Goal: Task Accomplishment & Management: Manage account settings

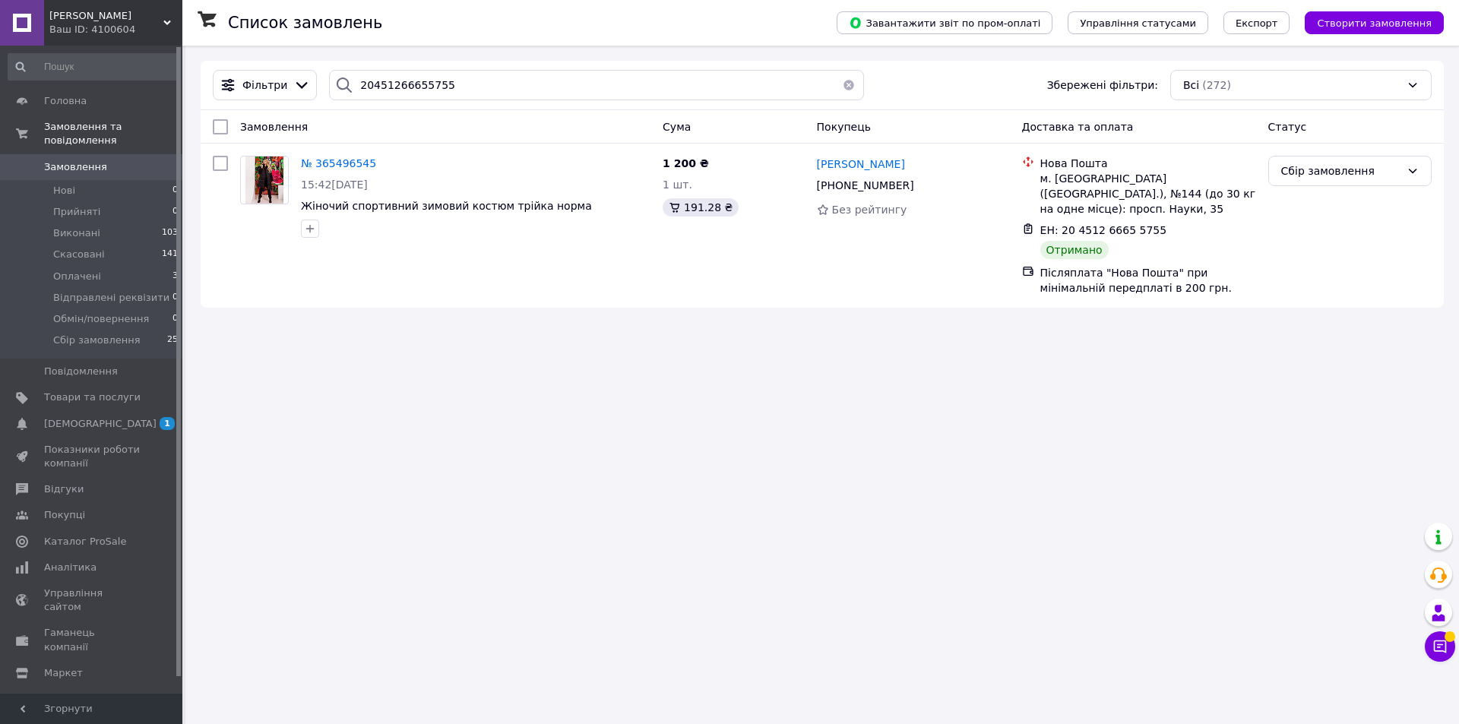
click at [845, 81] on button "button" at bounding box center [849, 85] width 30 height 30
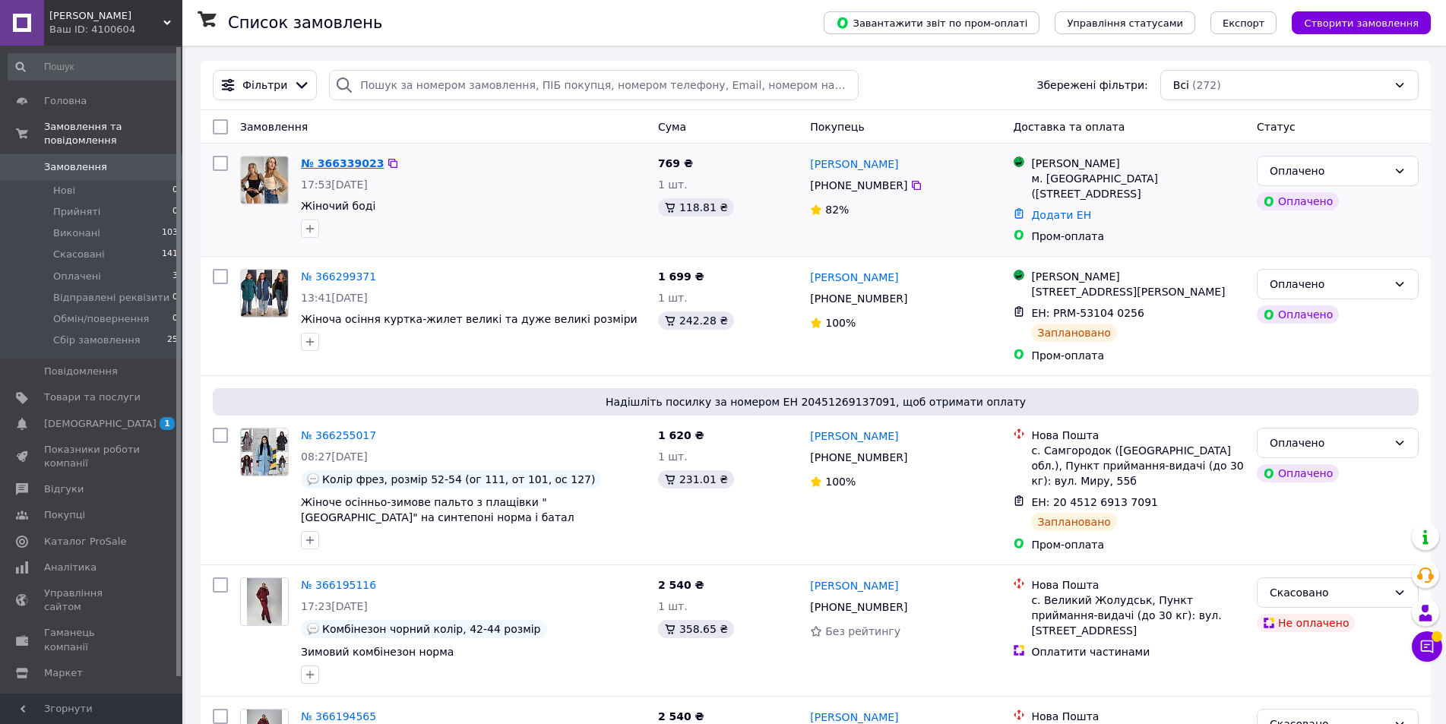
click at [338, 160] on div "№ 366339023" at bounding box center [342, 163] width 86 height 18
click at [327, 172] on div "№ 366339023" at bounding box center [342, 163] width 86 height 18
click at [325, 163] on link "№ 366339023" at bounding box center [342, 163] width 83 height 12
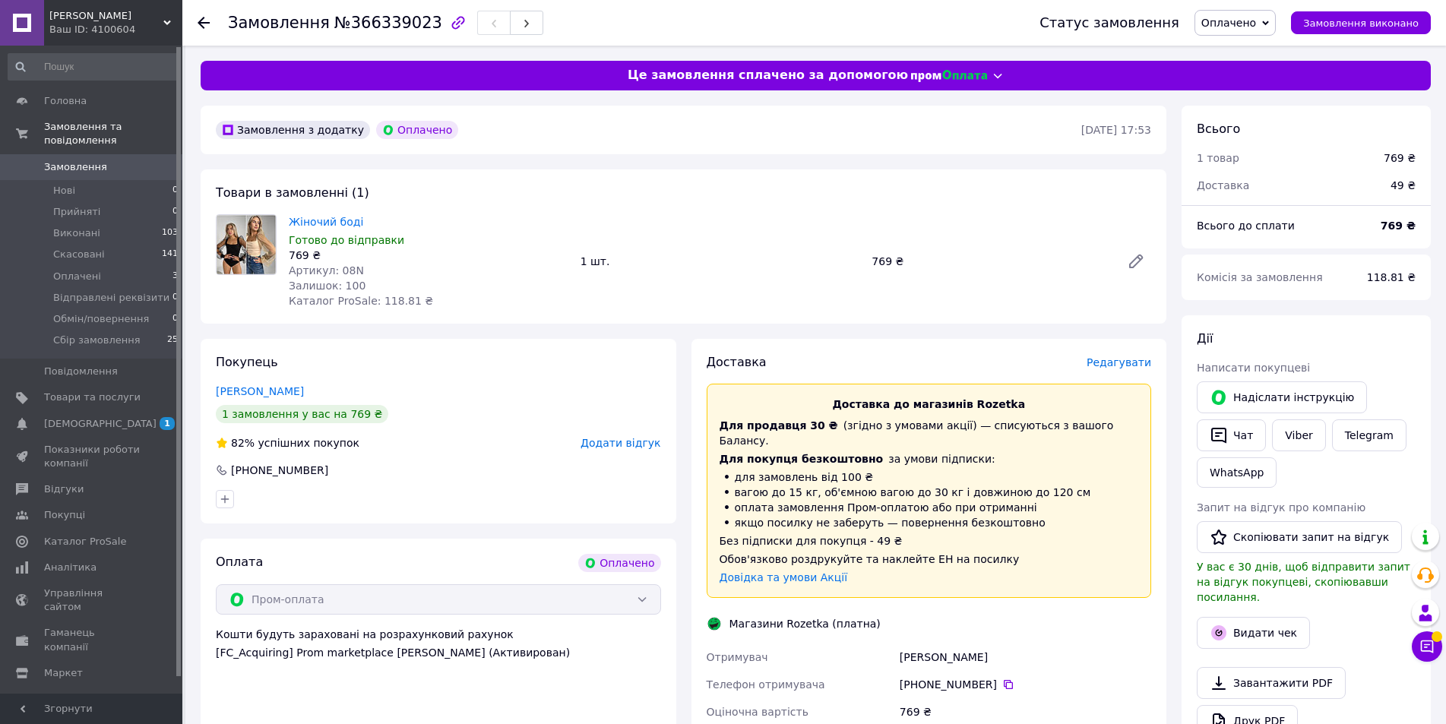
click at [204, 28] on use at bounding box center [204, 23] width 12 height 12
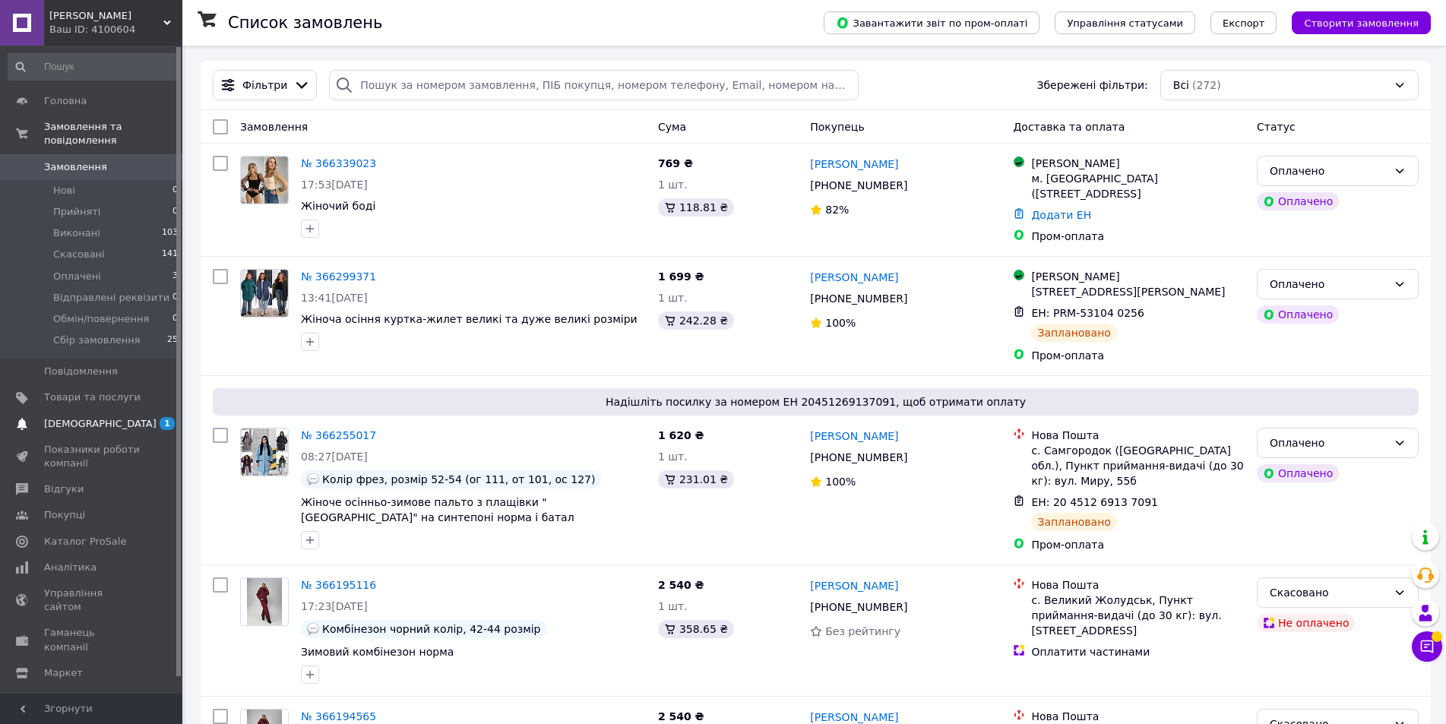
click at [109, 411] on link "[DEMOGRAPHIC_DATA] 1 0" at bounding box center [93, 424] width 187 height 26
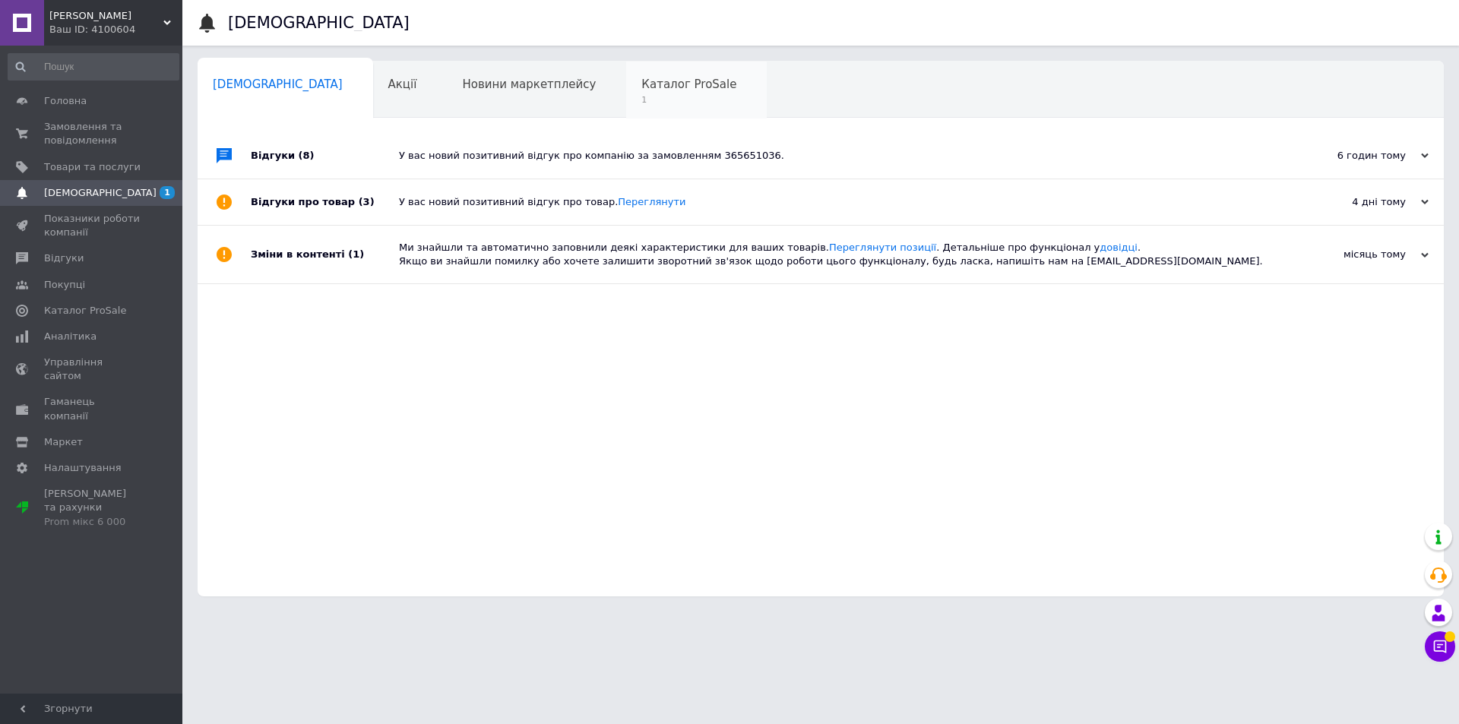
click at [641, 104] on span "1" at bounding box center [688, 99] width 95 height 11
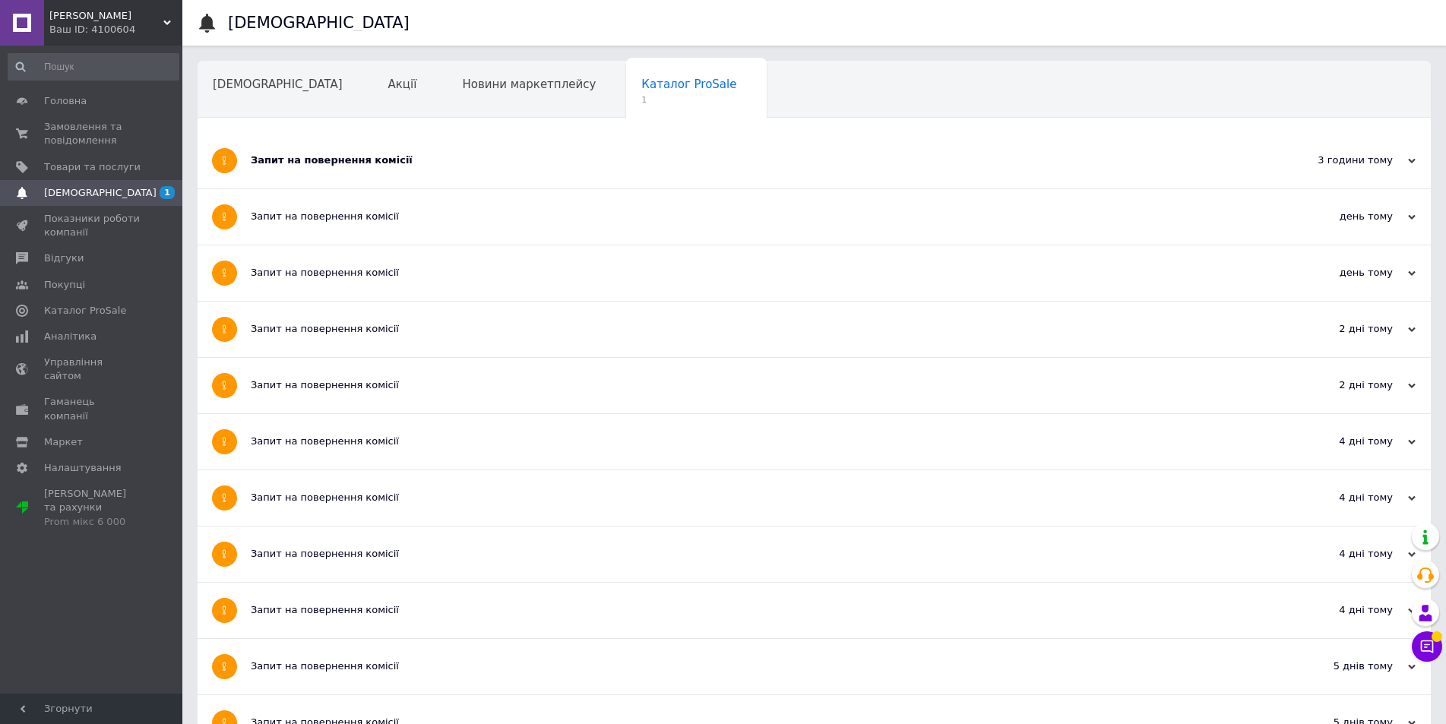
click at [419, 169] on div "Запит на повернення комісії" at bounding box center [757, 160] width 1013 height 55
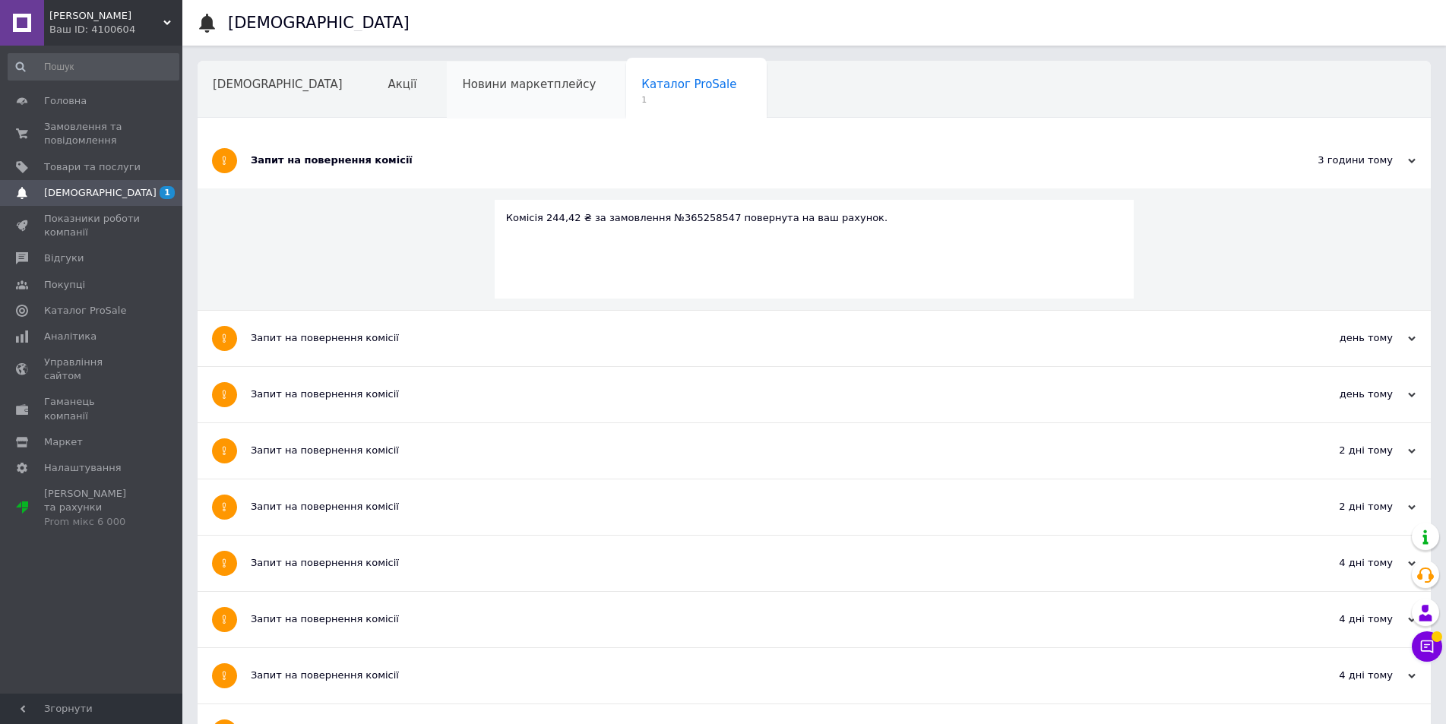
click at [467, 71] on div "Новини маркетплейсу" at bounding box center [536, 91] width 179 height 58
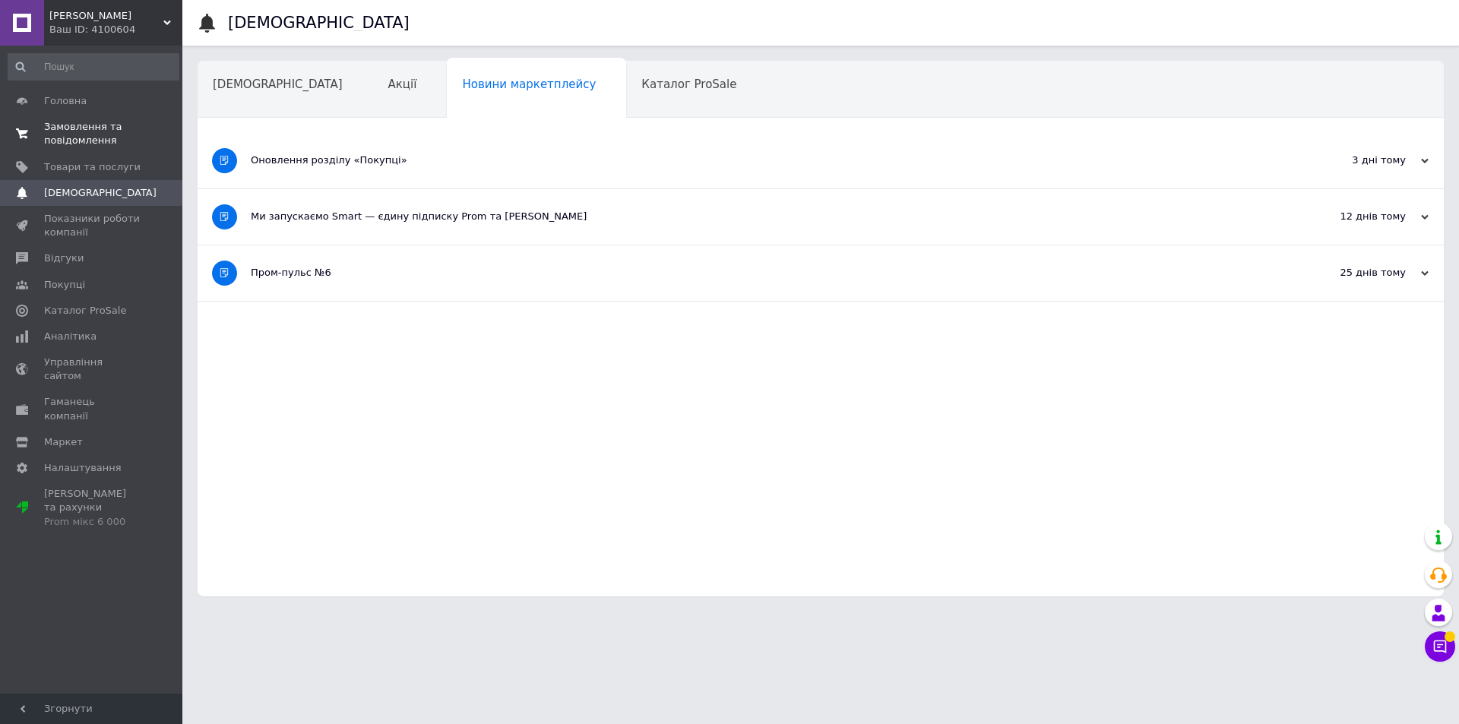
click at [93, 133] on span "Замовлення та повідомлення" at bounding box center [92, 133] width 96 height 27
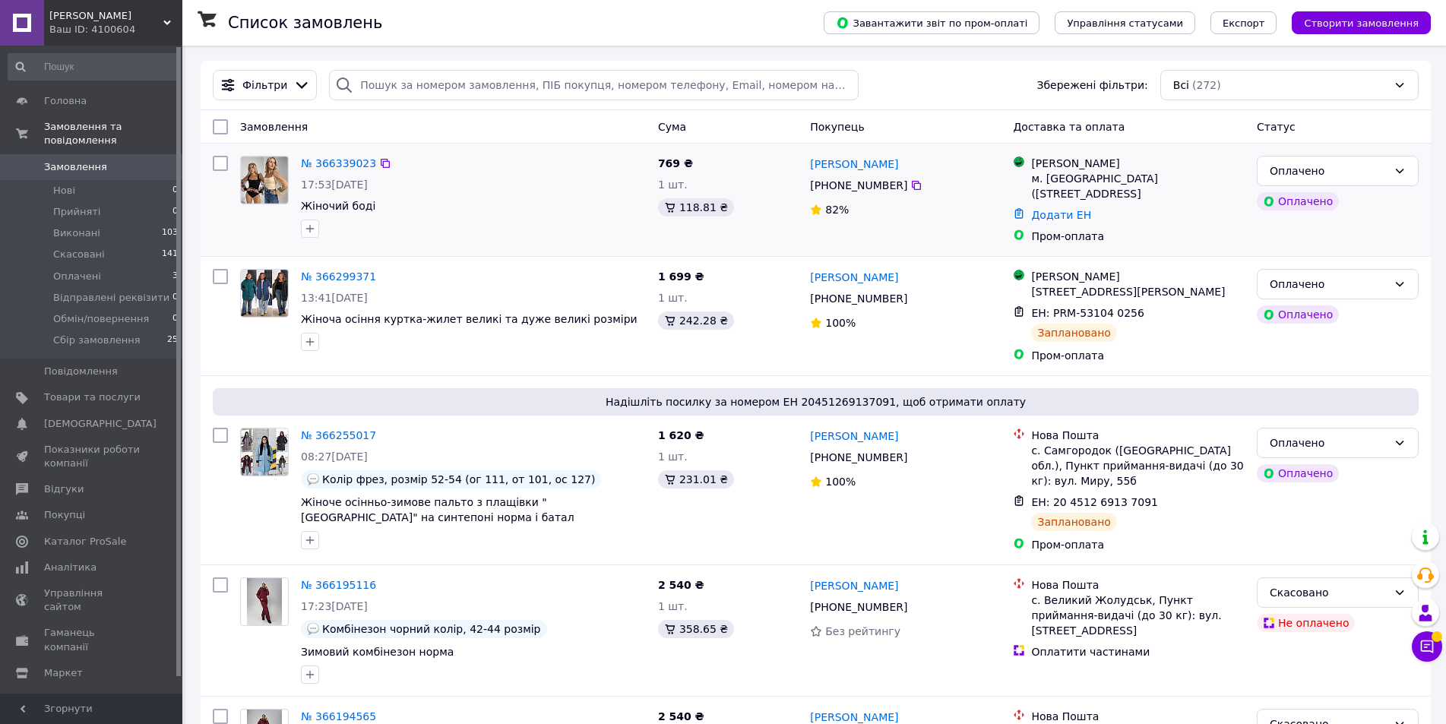
click at [514, 180] on div "17:53[DATE]" at bounding box center [473, 184] width 345 height 15
click at [95, 270] on span "Оплачені" at bounding box center [77, 277] width 48 height 14
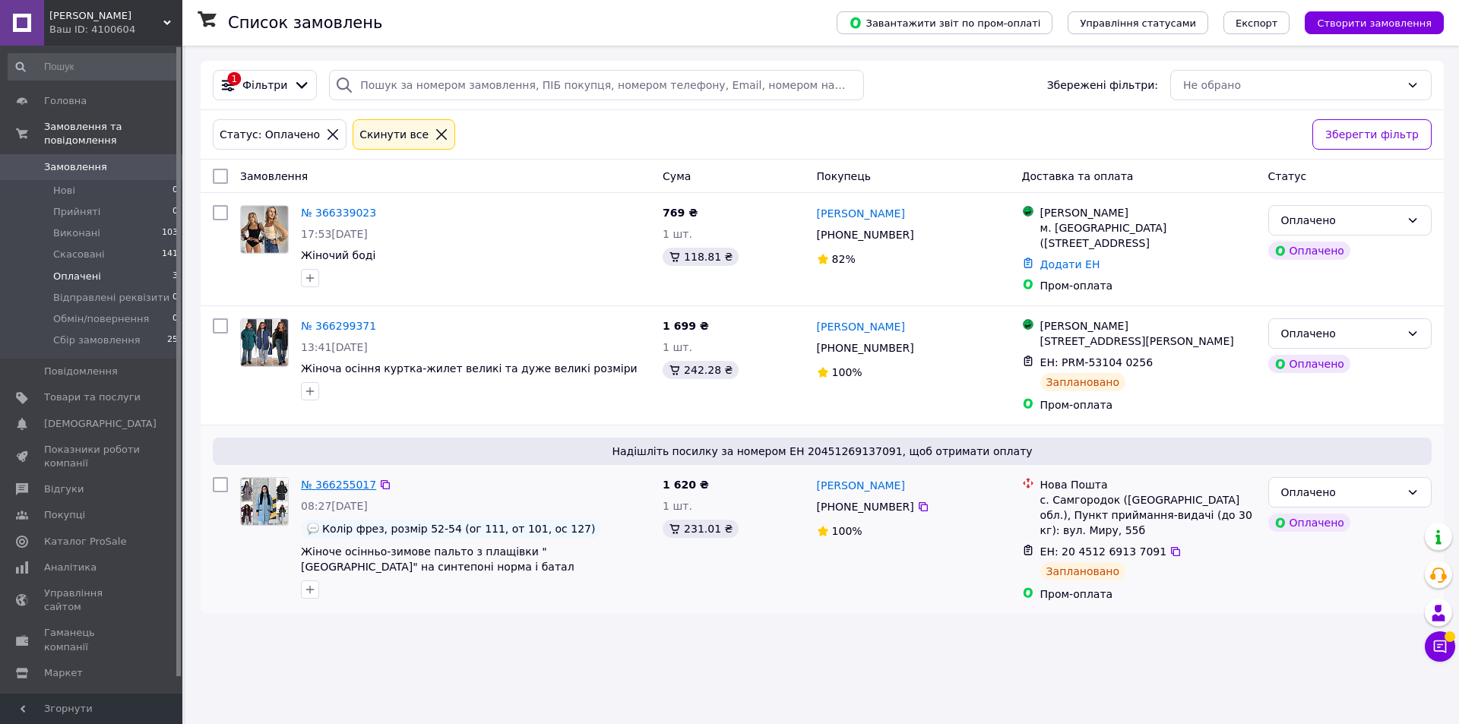
click at [338, 491] on link "№ 366255017" at bounding box center [338, 485] width 75 height 12
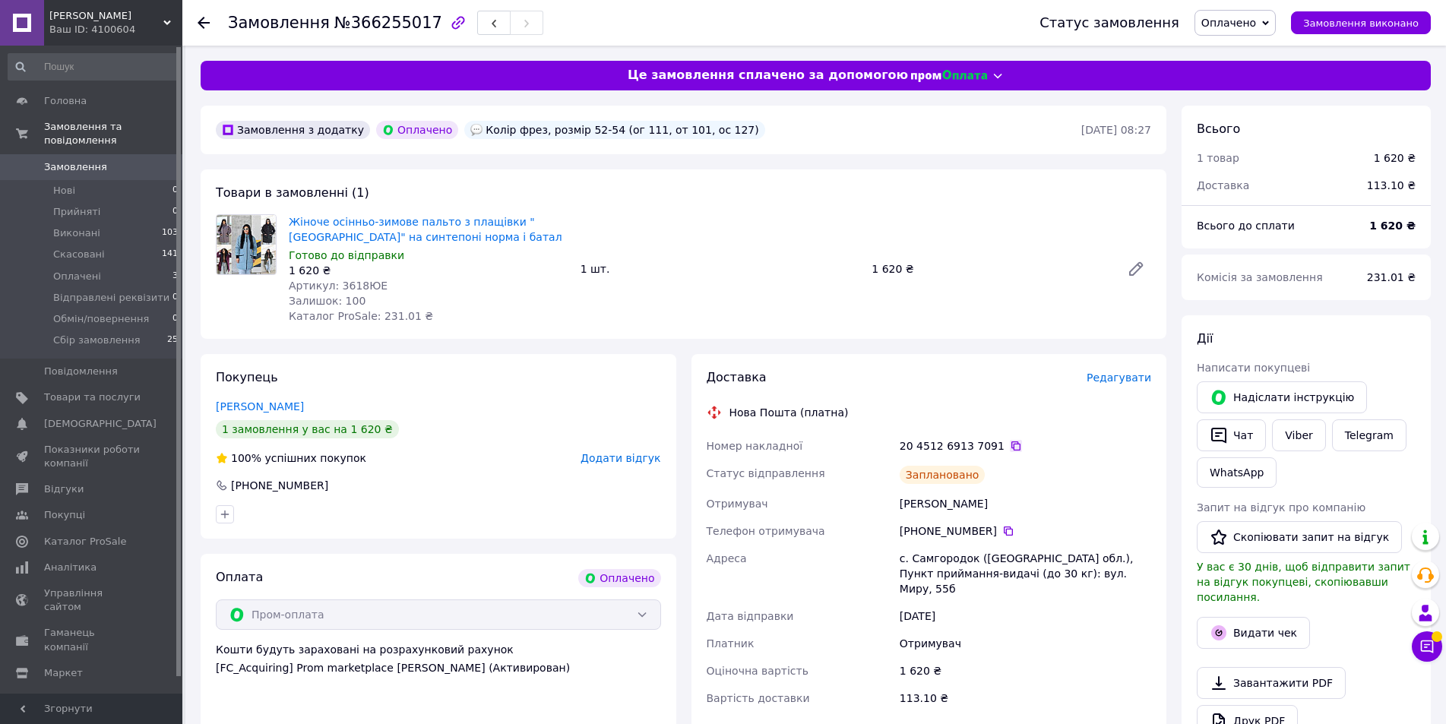
click at [1010, 448] on icon at bounding box center [1016, 446] width 12 height 12
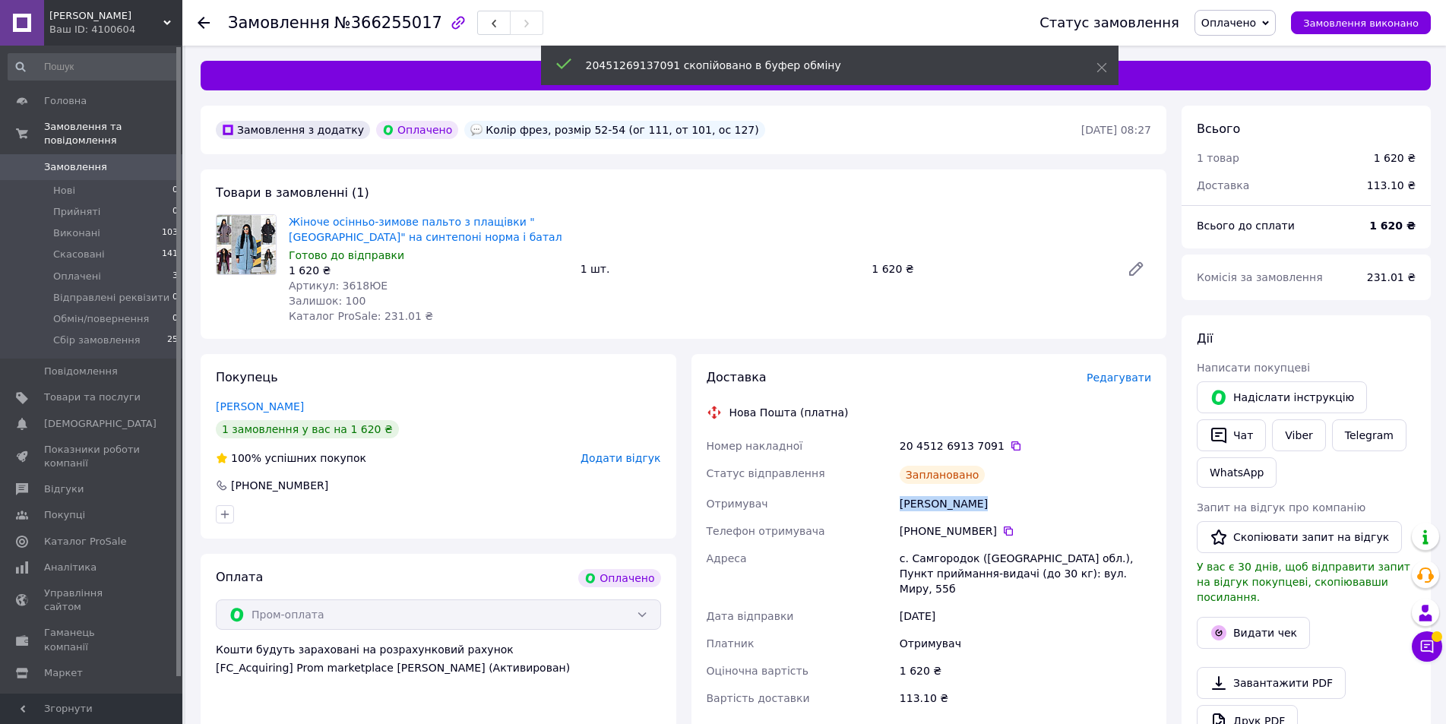
drag, startPoint x: 900, startPoint y: 502, endPoint x: 995, endPoint y: 496, distance: 95.2
click at [995, 496] on div "[PERSON_NAME]" at bounding box center [1026, 503] width 258 height 27
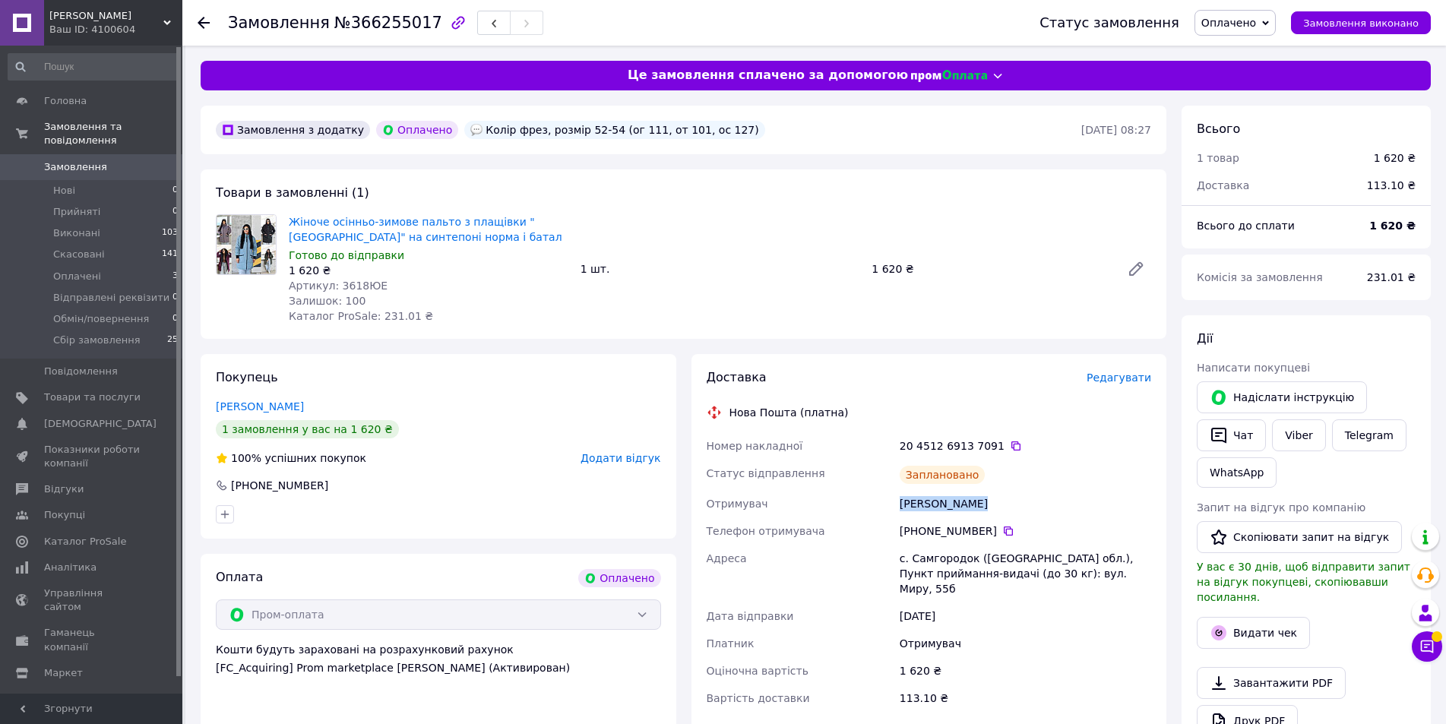
copy div "[PERSON_NAME]"
click at [436, 227] on link "Жіноче осінньо-зимове пальто з плащівки "[GEOGRAPHIC_DATA]" на синтепоні норма …" at bounding box center [426, 229] width 274 height 27
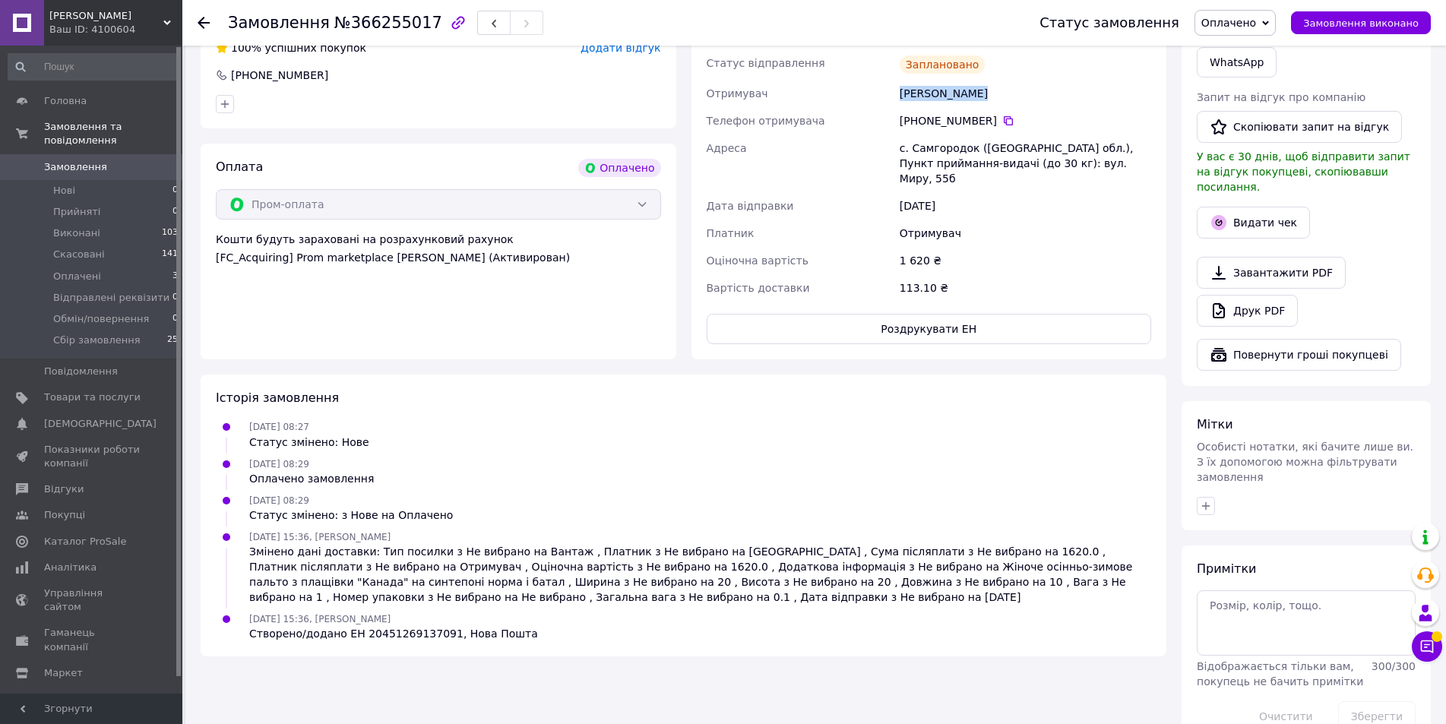
scroll to position [418, 0]
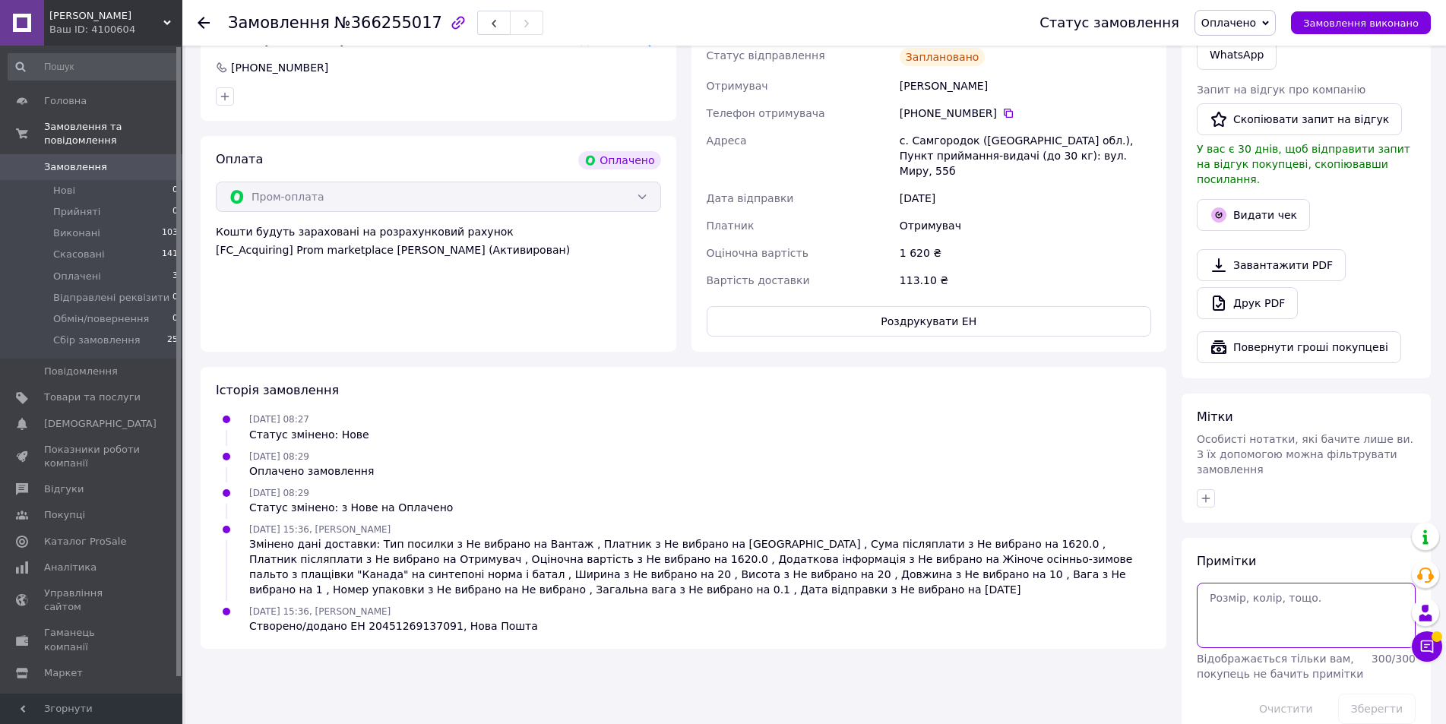
click at [1261, 583] on textarea at bounding box center [1306, 615] width 219 height 65
type textarea "1050"
click at [1355, 694] on button "Зберегти" at bounding box center [1377, 709] width 78 height 30
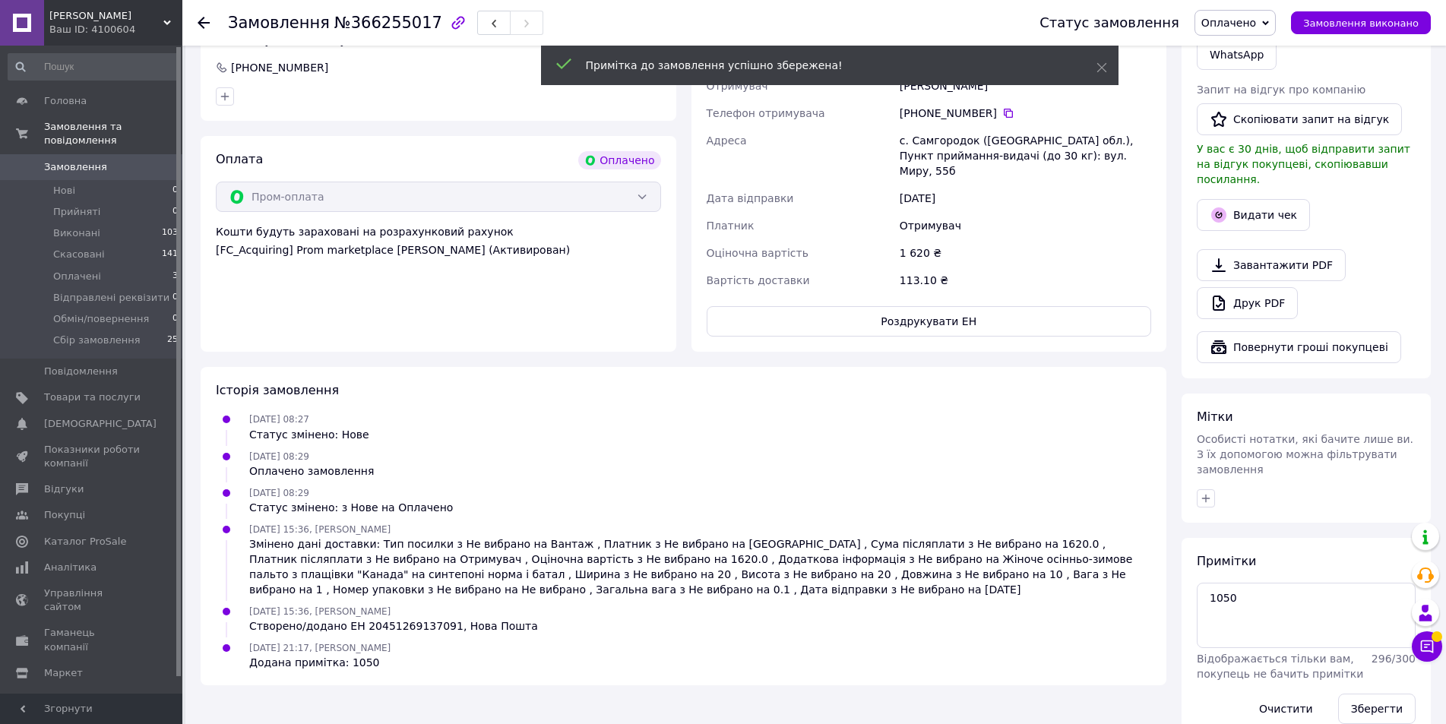
click at [1256, 33] on span "Оплачено" at bounding box center [1234, 23] width 81 height 26
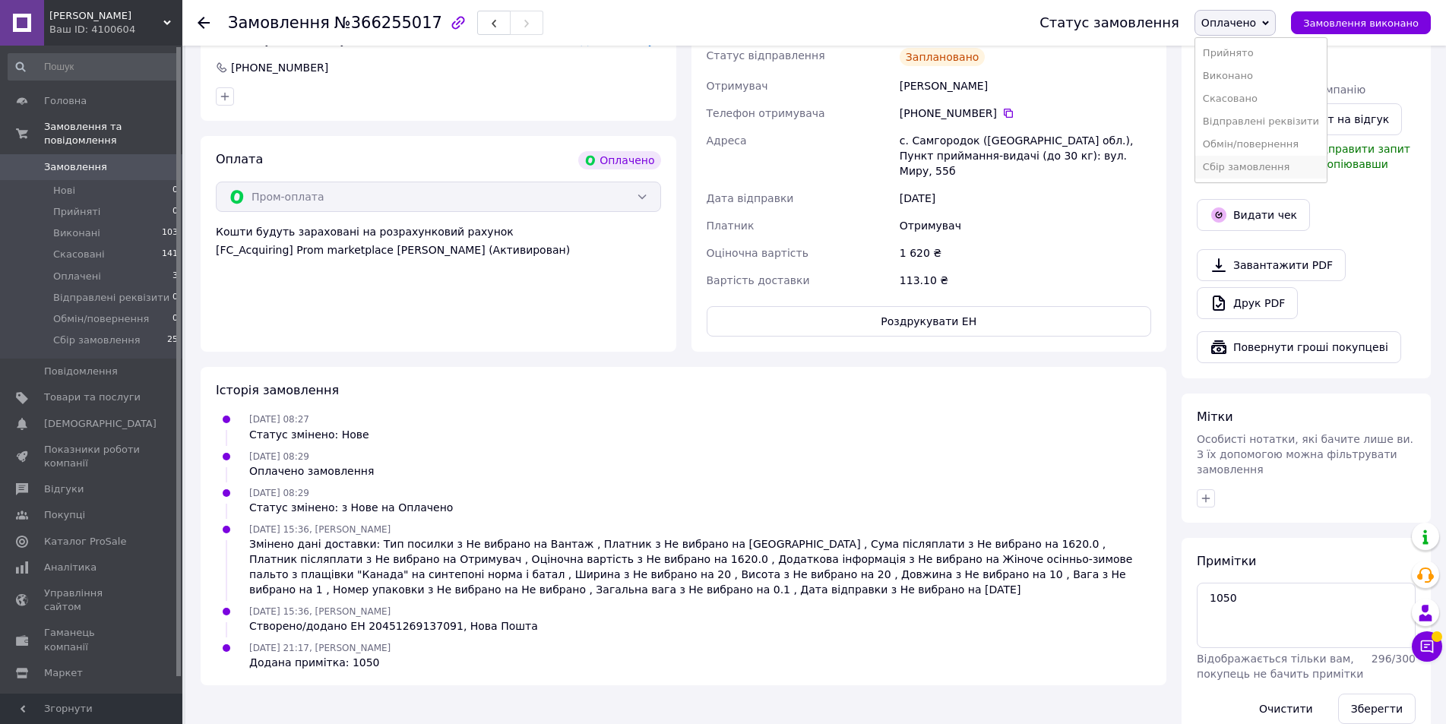
click at [1261, 169] on li "Сбір замовлення" at bounding box center [1260, 167] width 131 height 23
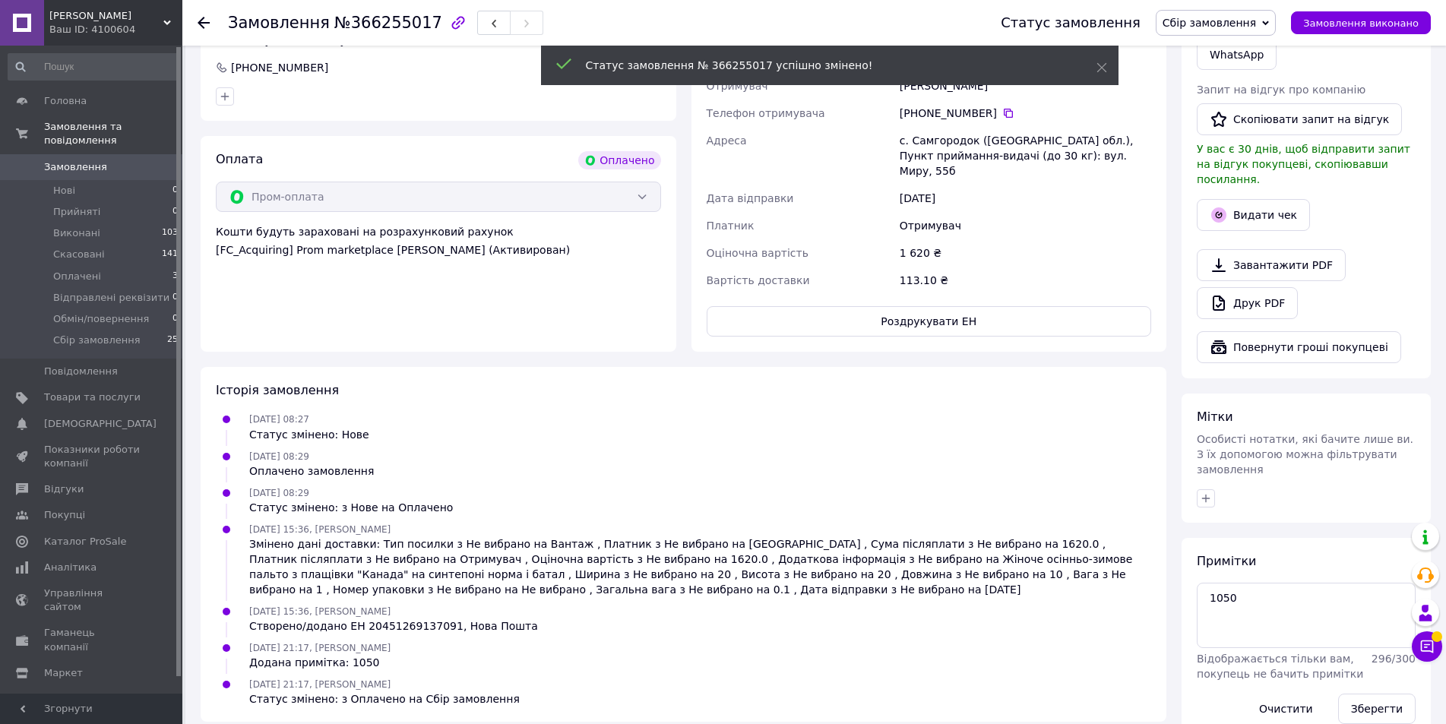
click at [207, 23] on use at bounding box center [204, 23] width 12 height 12
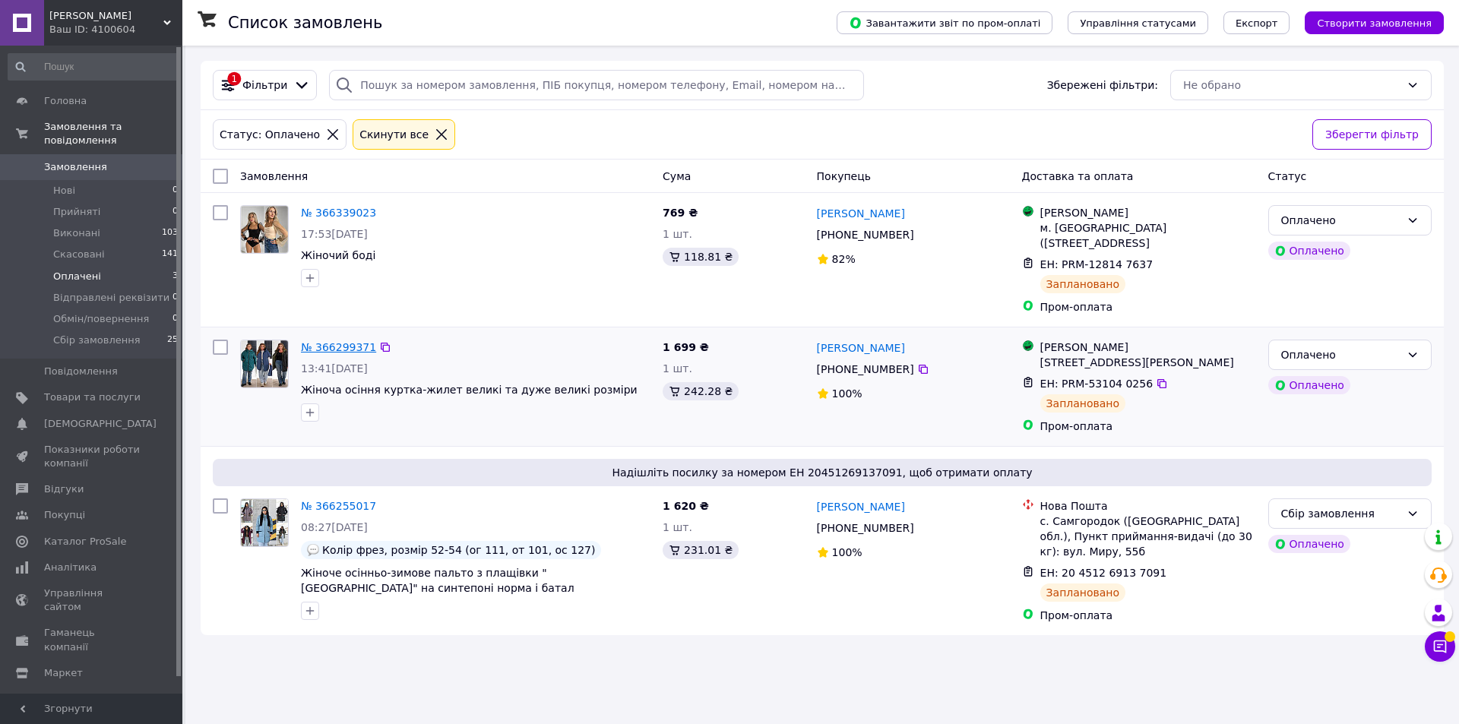
click at [347, 344] on link "№ 366299371" at bounding box center [338, 347] width 75 height 12
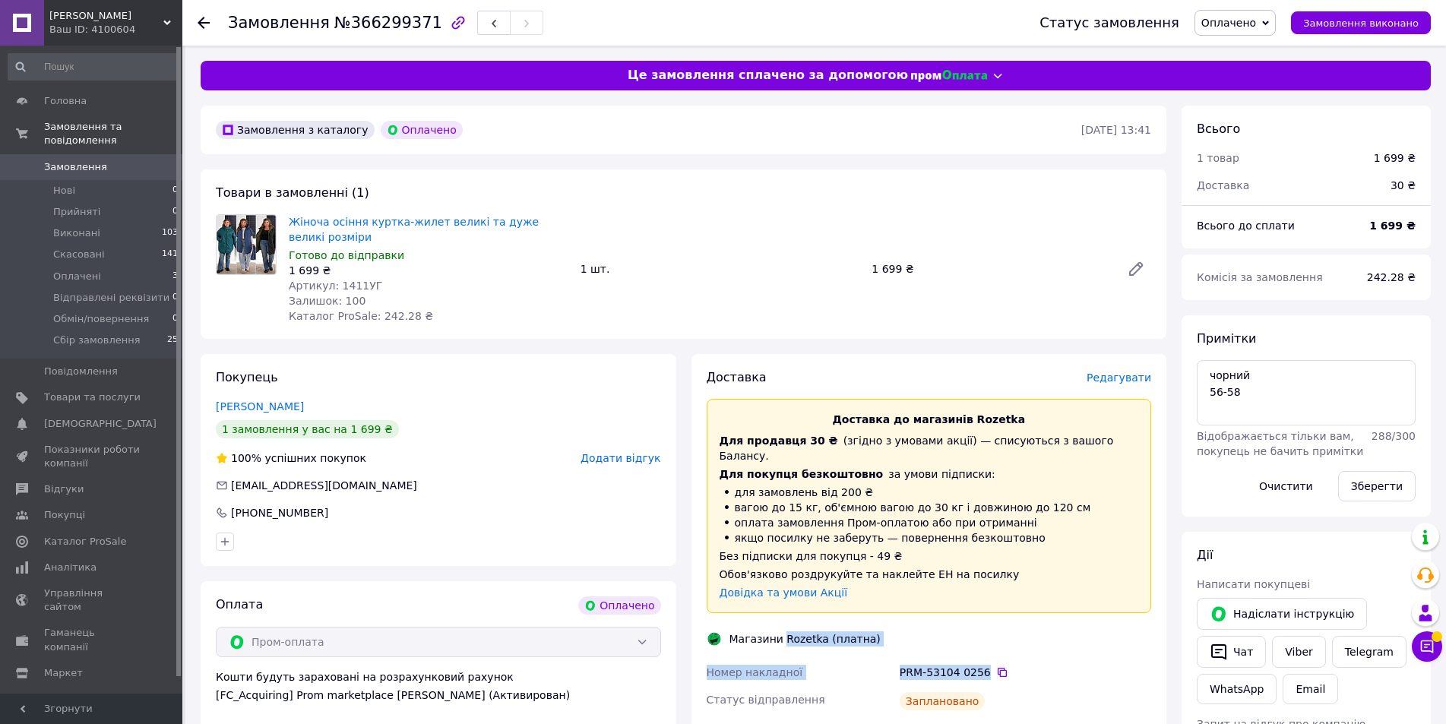
drag, startPoint x: 780, startPoint y: 622, endPoint x: 981, endPoint y: 652, distance: 202.8
click at [981, 652] on div "Доставка Редагувати Доставка до магазинів Rozetka Для продавця 30 ₴   (згідно з…" at bounding box center [929, 646] width 445 height 554
copy div "Rozetka (платна) Номер накладної PRM-53104 0256"
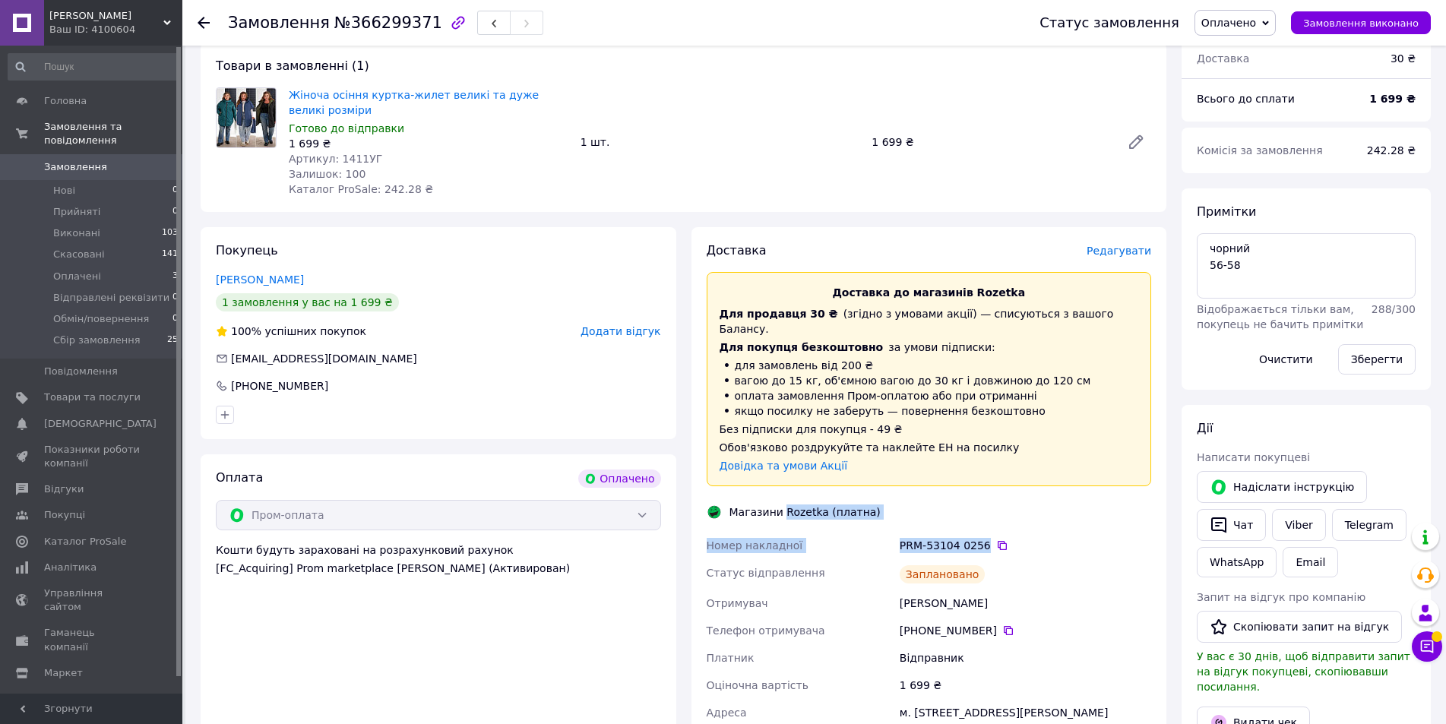
scroll to position [152, 0]
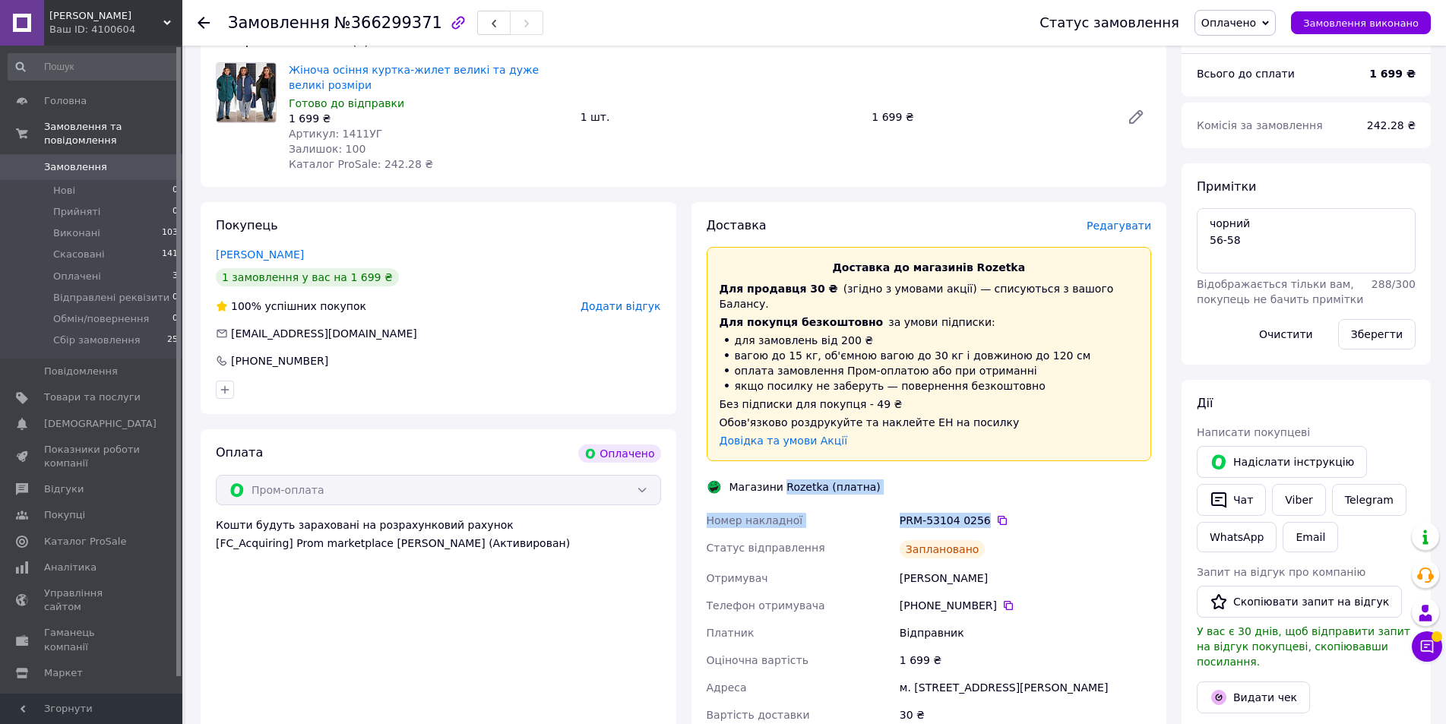
drag, startPoint x: 900, startPoint y: 562, endPoint x: 987, endPoint y: 564, distance: 87.4
click at [987, 565] on div "[PERSON_NAME]" at bounding box center [1026, 578] width 258 height 27
copy div "[PERSON_NAME]"
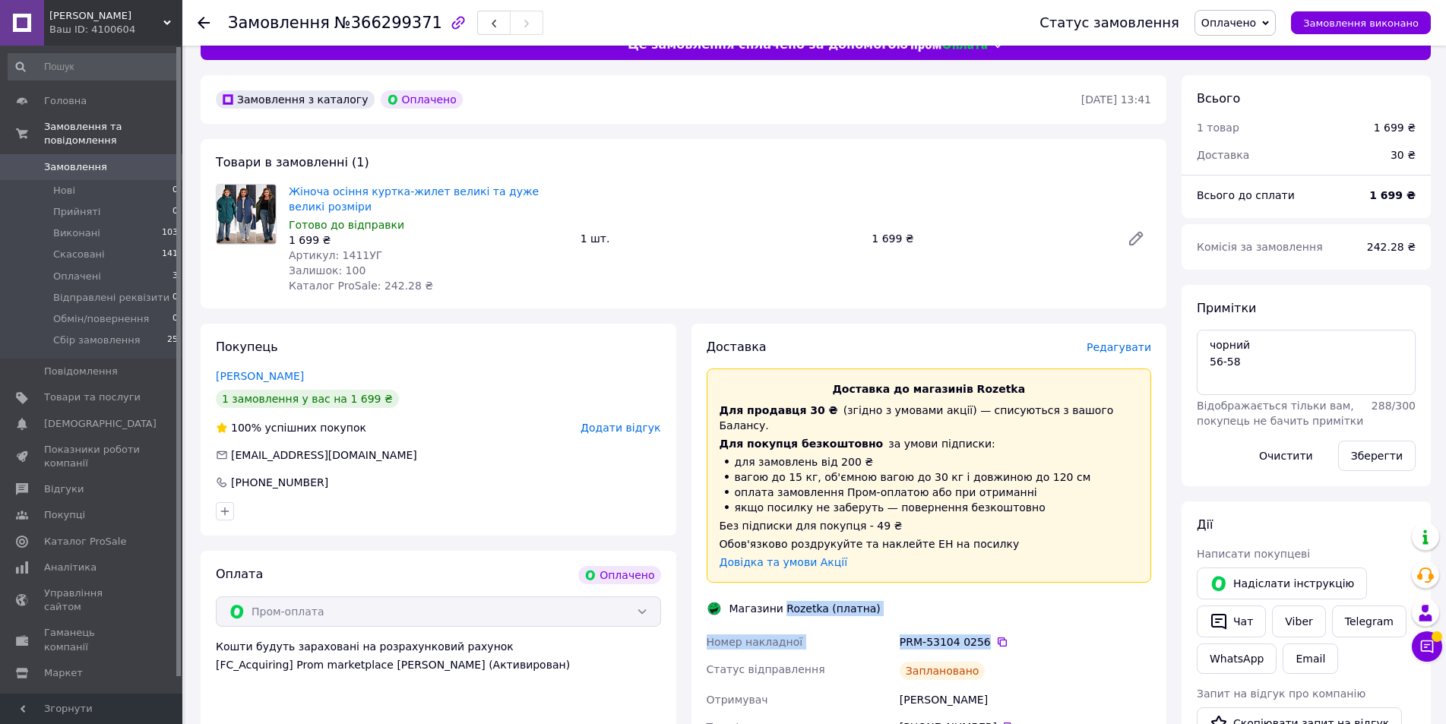
scroll to position [0, 0]
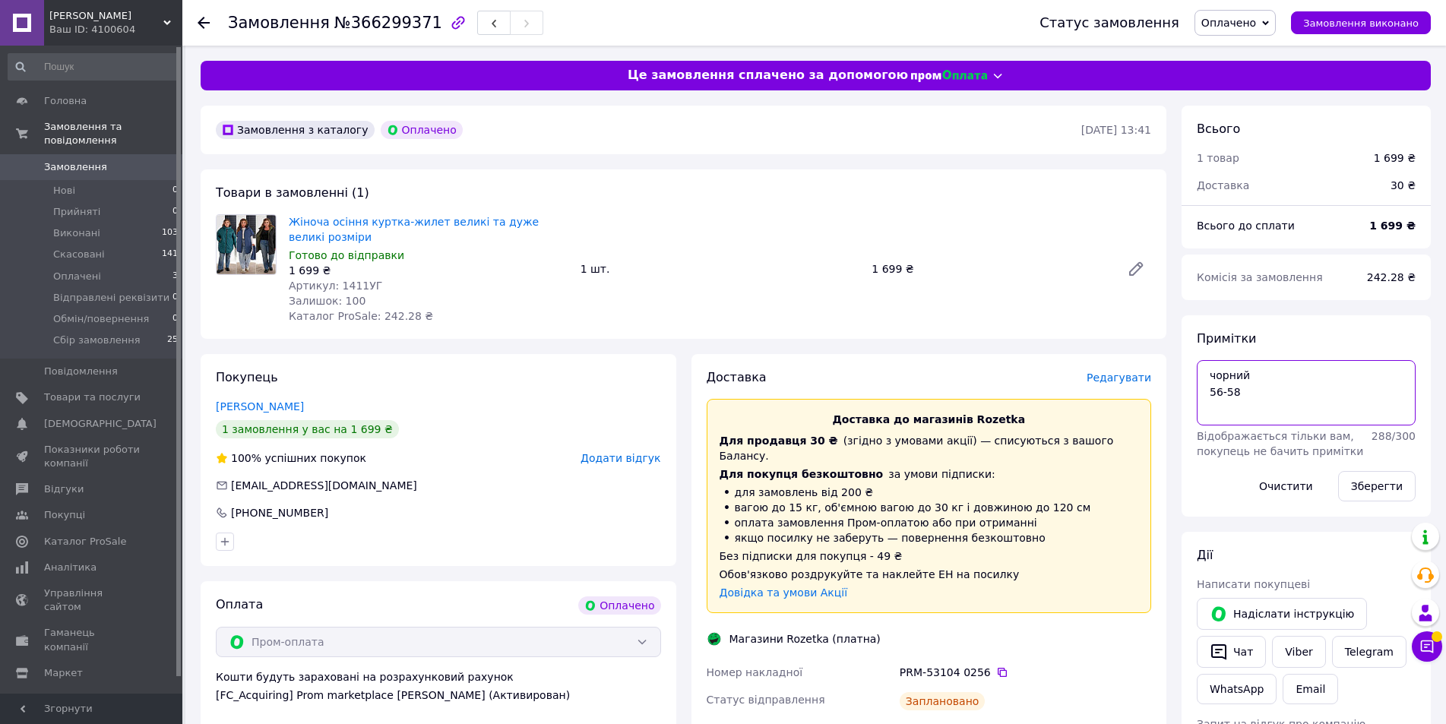
click at [1278, 394] on textarea "чорний 56-58" at bounding box center [1306, 392] width 219 height 65
type textarea "чорний 56-58 1092(70)"
click at [1357, 482] on button "Зберегти" at bounding box center [1377, 486] width 78 height 30
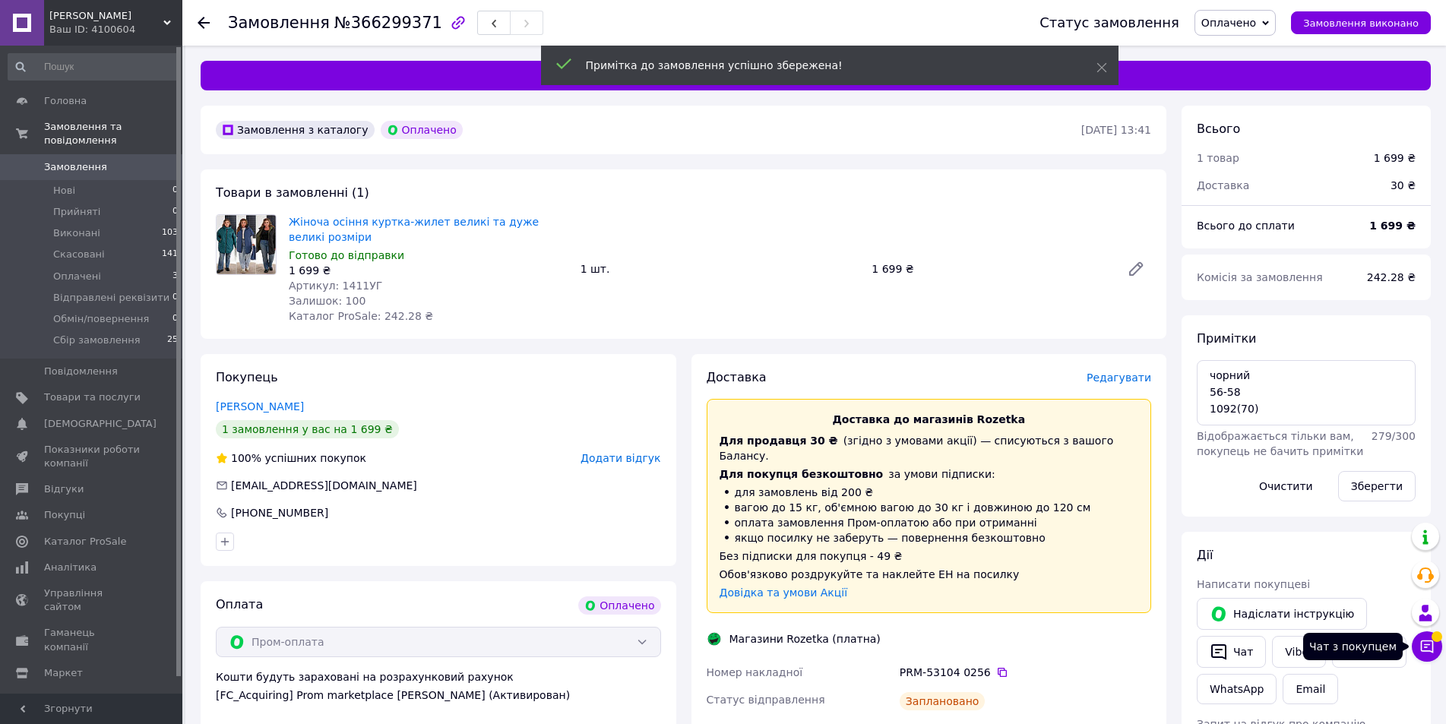
click at [1421, 645] on icon at bounding box center [1427, 647] width 13 height 13
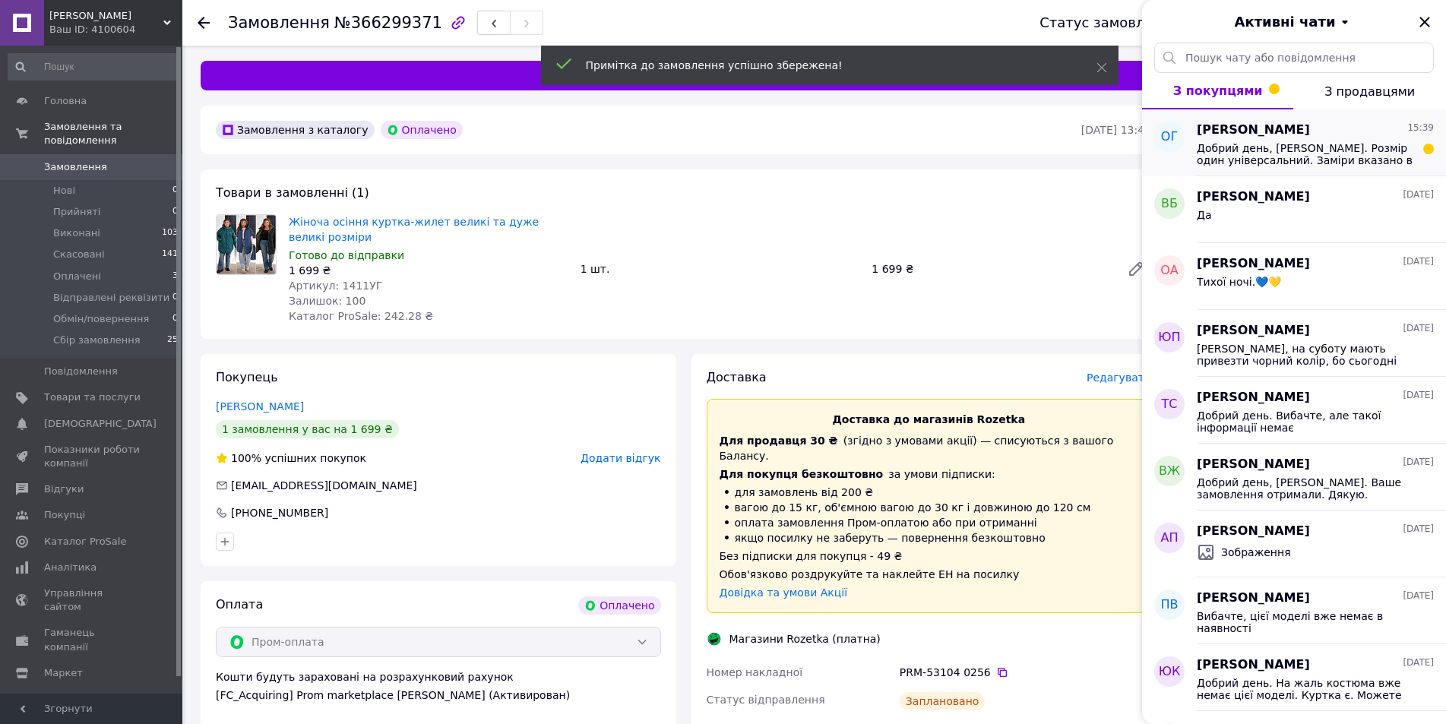
click at [1324, 146] on span "Добрий день, [PERSON_NAME]. Розмір один універсальний. Заміри вказано в спокійн…" at bounding box center [1305, 154] width 216 height 24
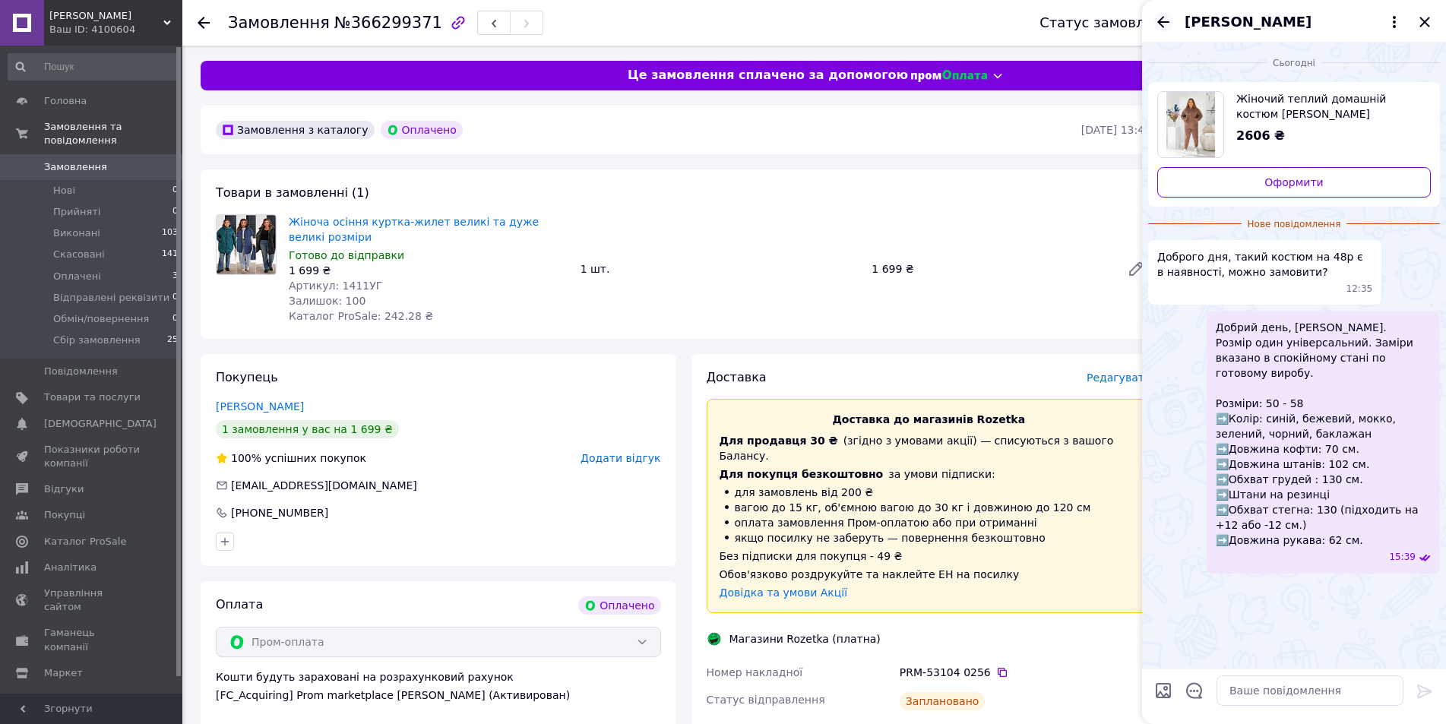
click at [1163, 23] on icon "Назад" at bounding box center [1163, 22] width 18 height 18
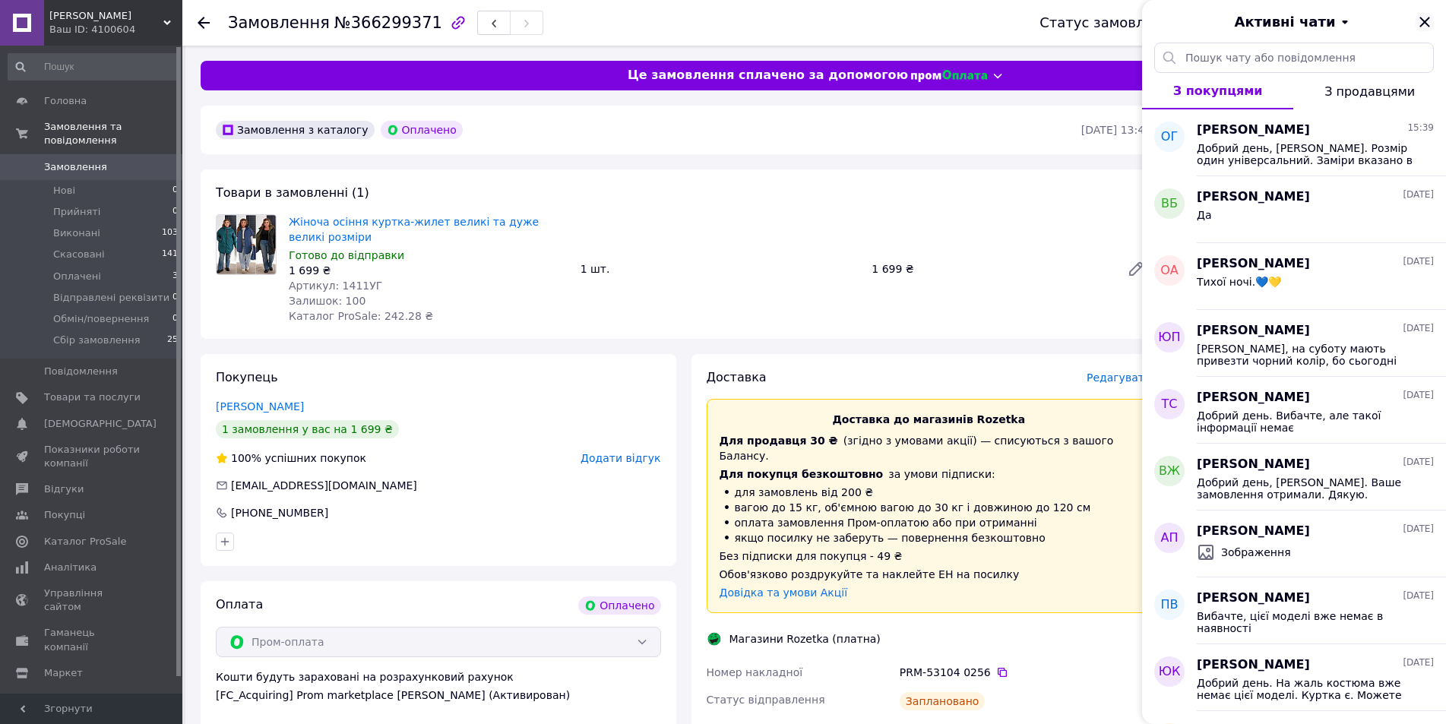
click at [1428, 19] on icon "Закрити" at bounding box center [1424, 22] width 10 height 10
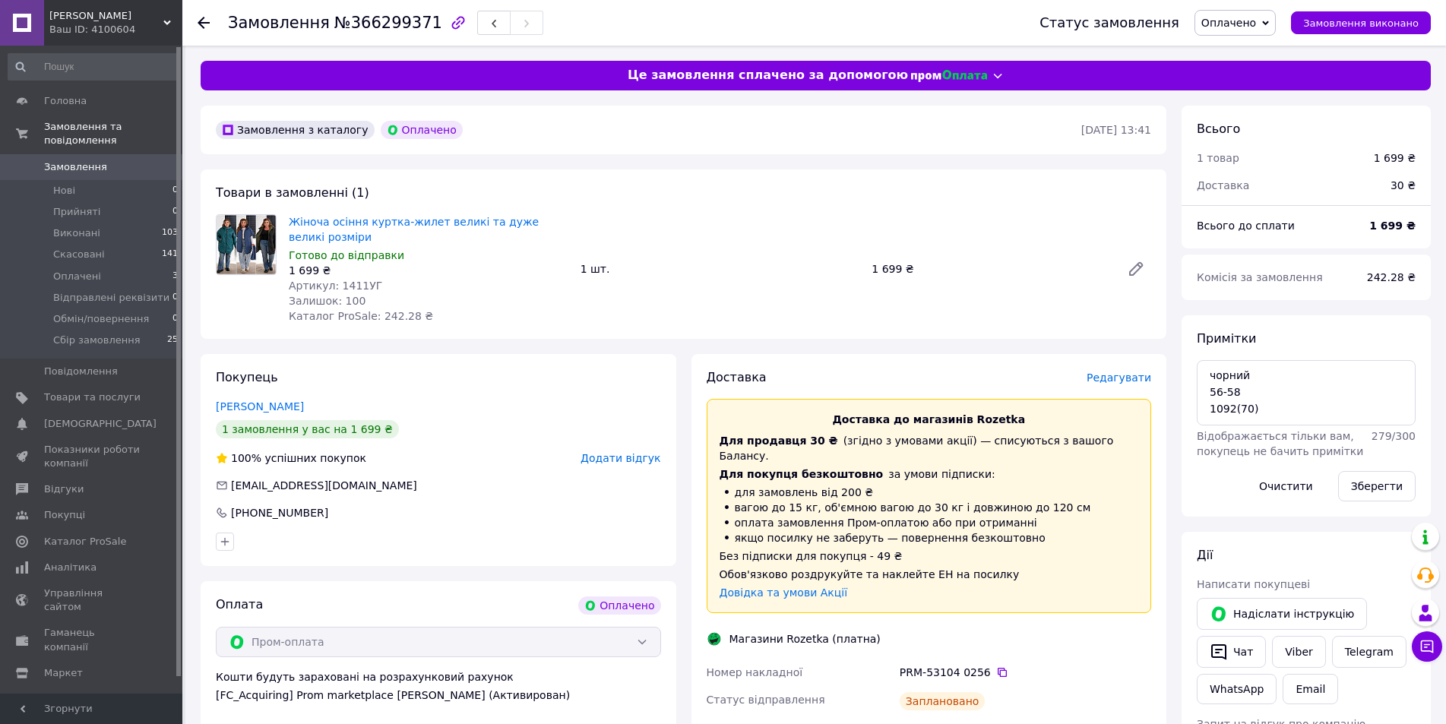
click at [1256, 17] on span "Оплачено" at bounding box center [1228, 23] width 55 height 12
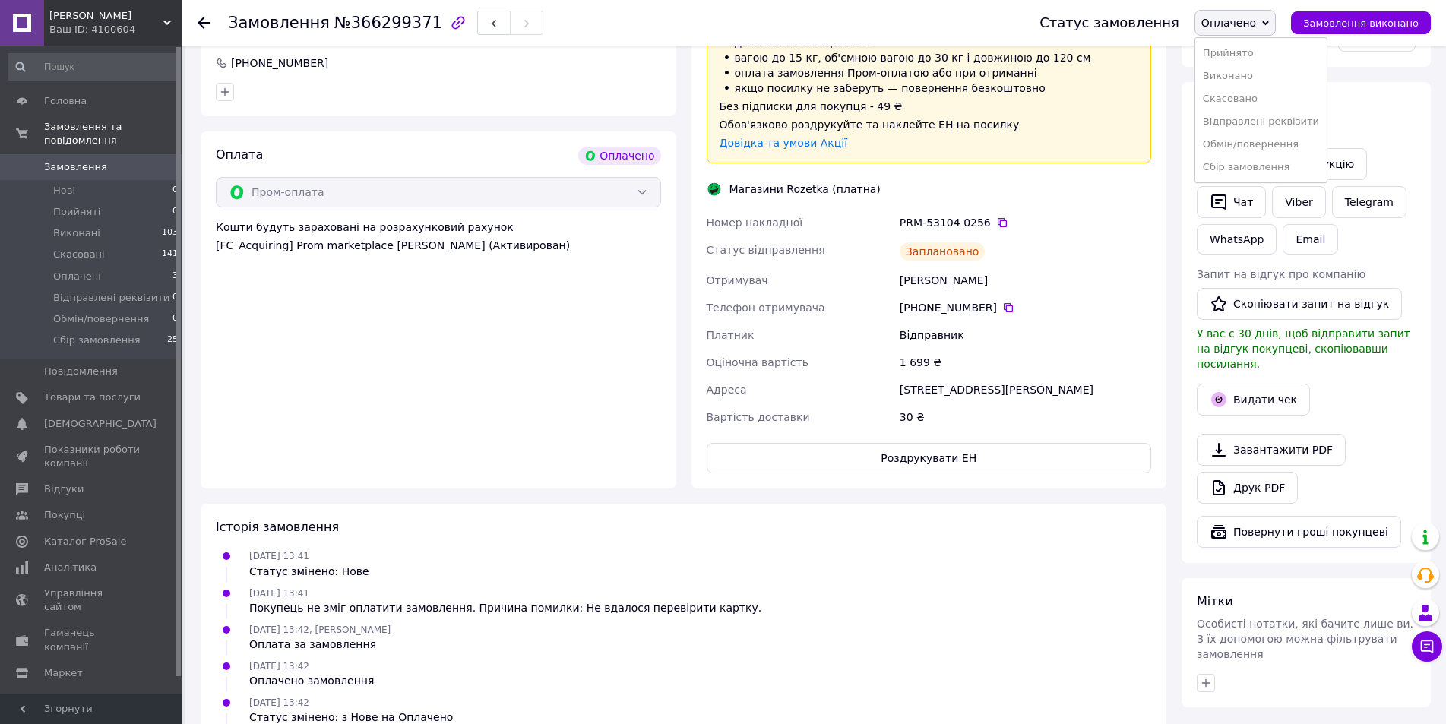
scroll to position [456, 0]
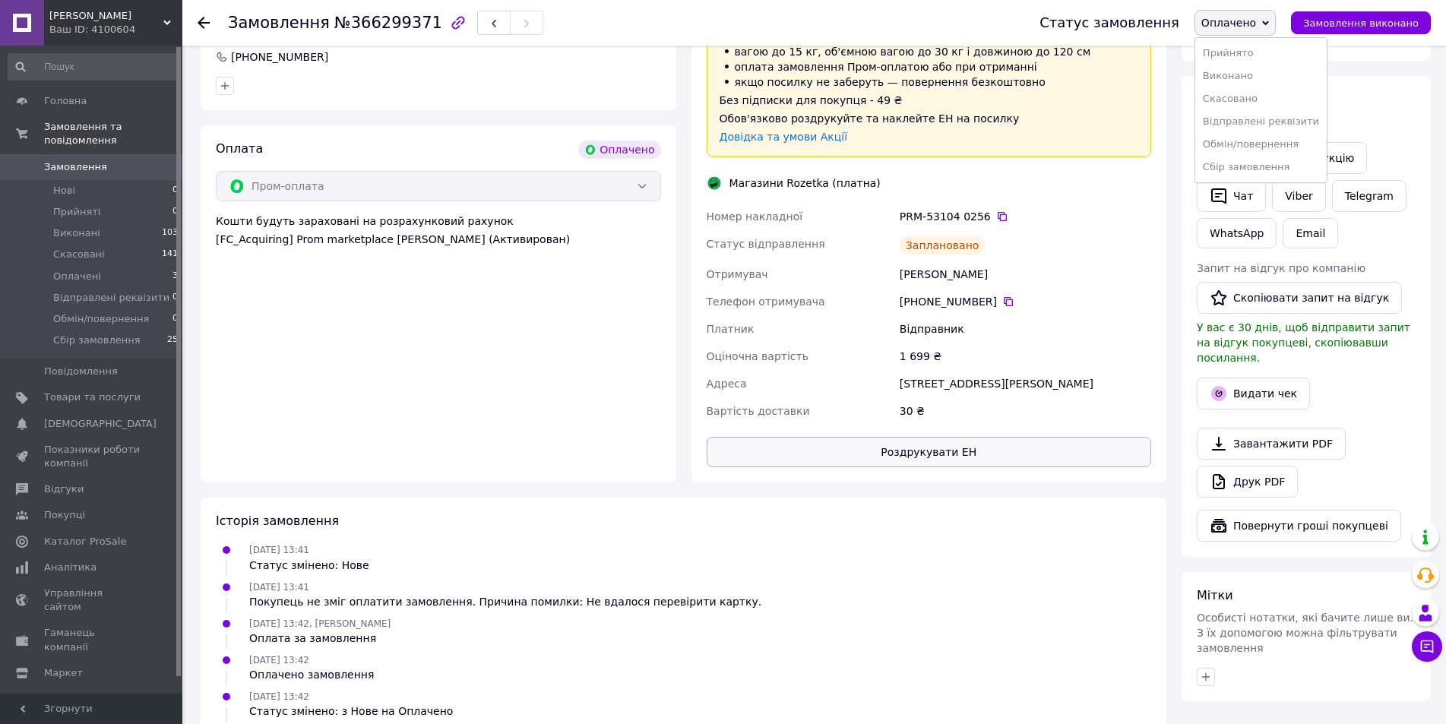
click at [941, 437] on button "Роздрукувати ЕН" at bounding box center [929, 452] width 445 height 30
click at [207, 23] on use at bounding box center [204, 23] width 12 height 12
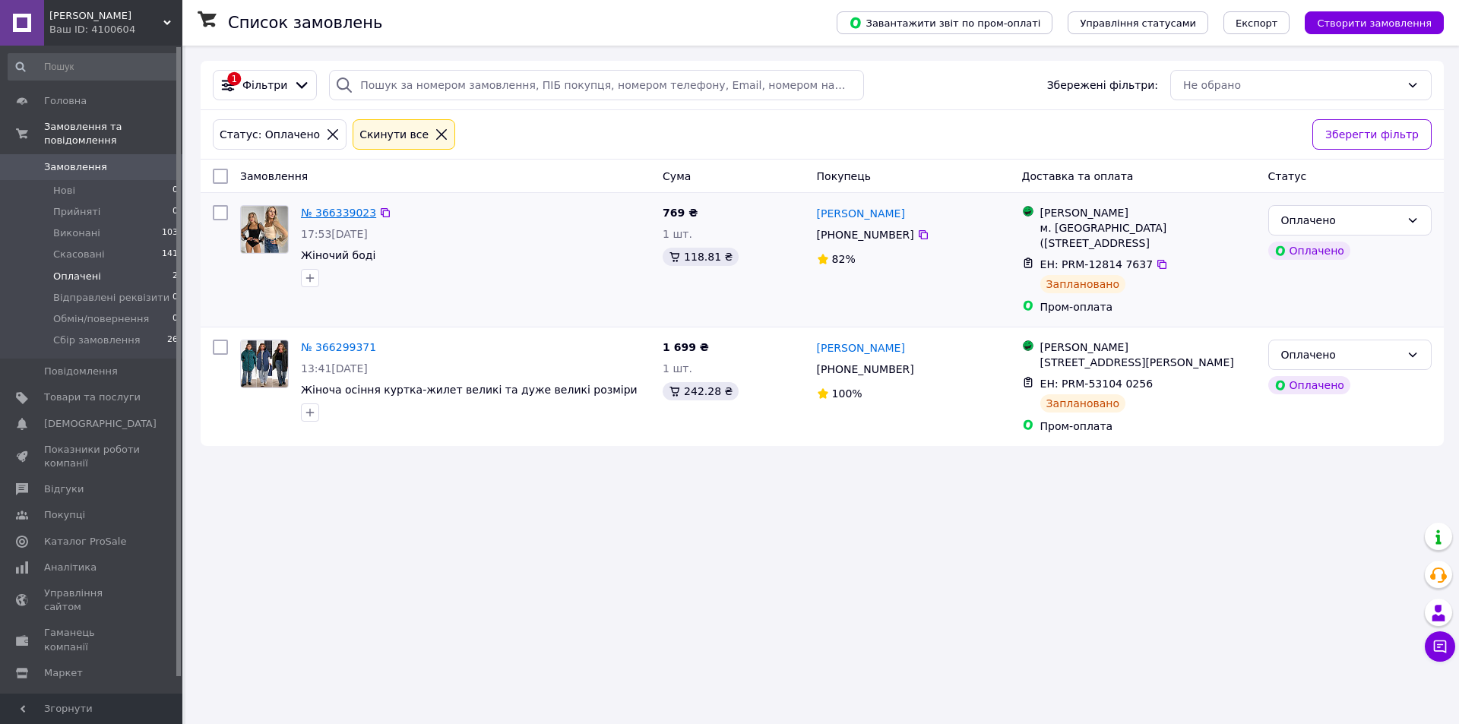
click at [346, 217] on link "№ 366339023" at bounding box center [338, 213] width 75 height 12
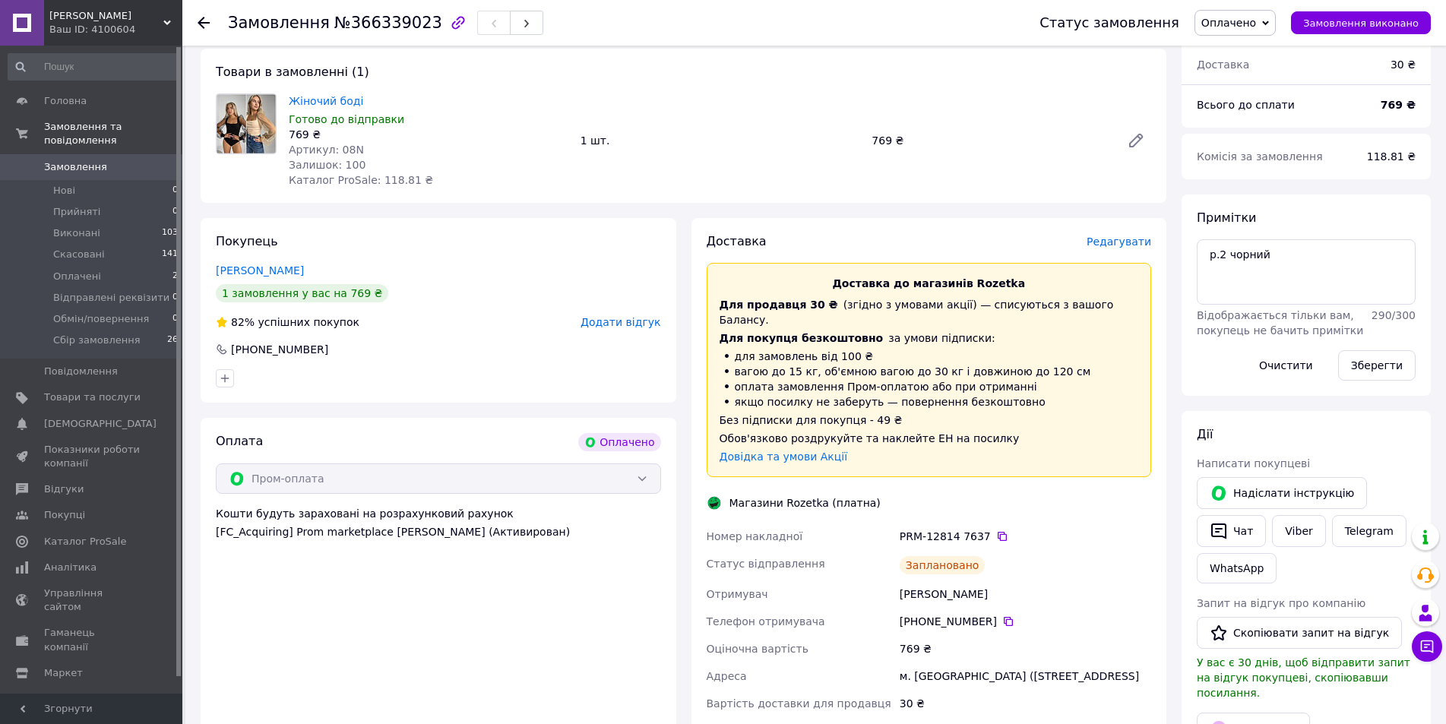
scroll to position [152, 0]
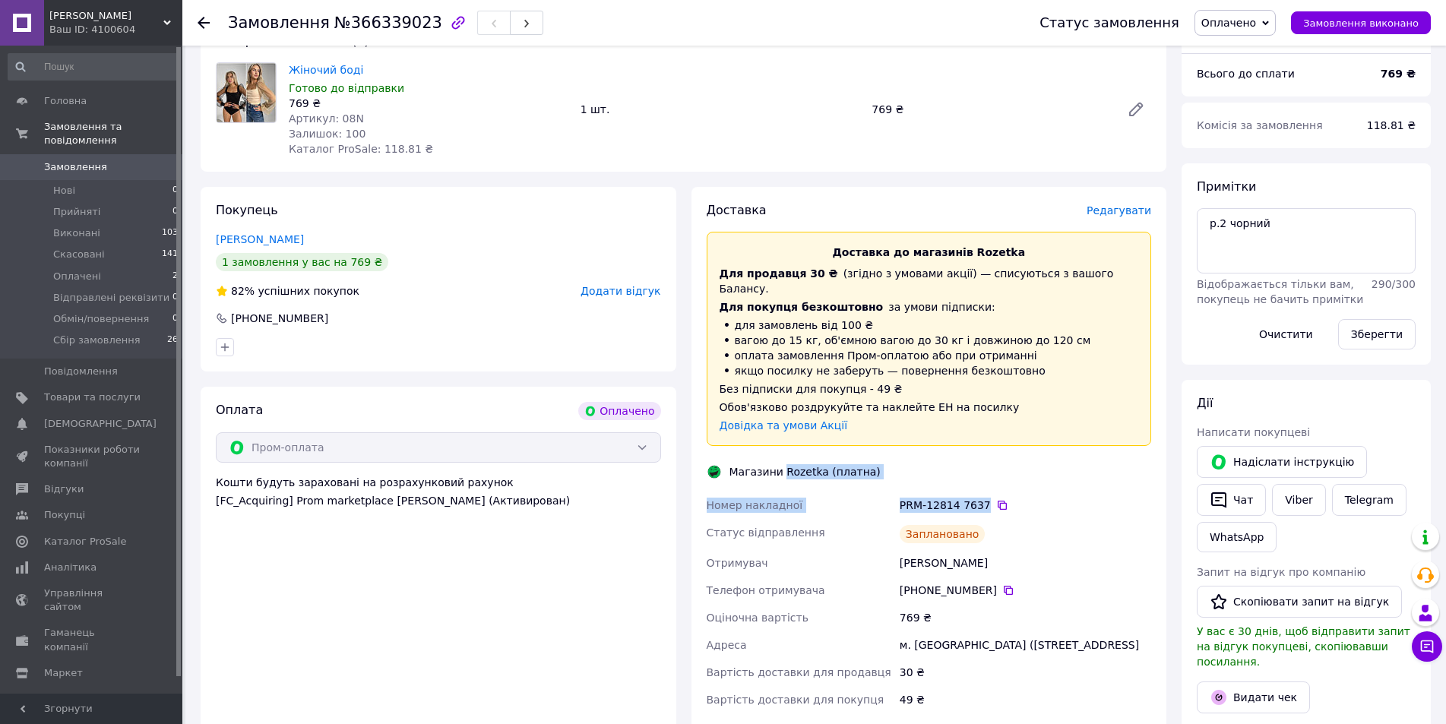
drag, startPoint x: 780, startPoint y: 455, endPoint x: 979, endPoint y: 488, distance: 202.5
click at [979, 488] on div "Доставка Редагувати Доставка до магазинів Rozetka Для продавця 30 ₴   (згідно з…" at bounding box center [929, 479] width 445 height 554
copy div "Rozetka (платна) Номер накладної PRM-12814 7637"
drag, startPoint x: 900, startPoint y: 549, endPoint x: 975, endPoint y: 542, distance: 74.8
click at [975, 549] on div "[PERSON_NAME]" at bounding box center [1026, 562] width 258 height 27
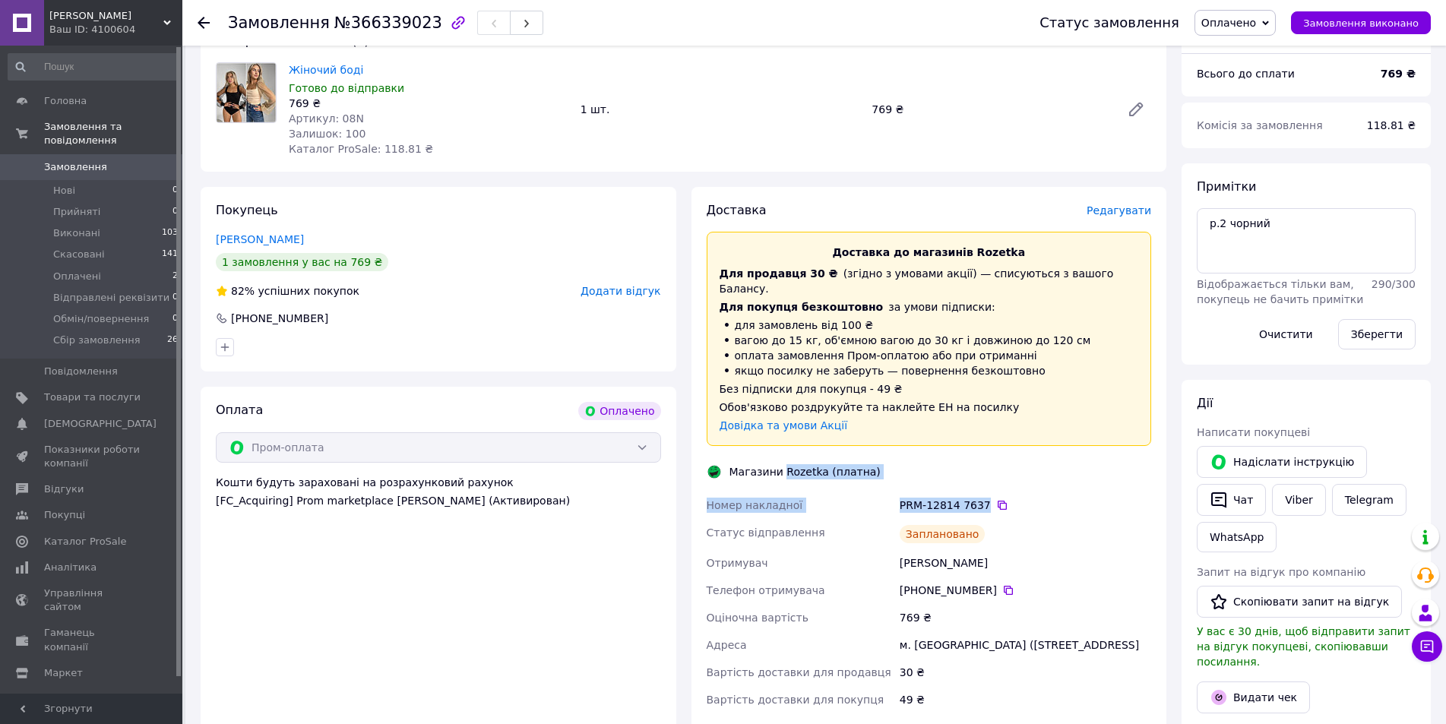
copy div "[PERSON_NAME]"
click at [919, 549] on div "[PERSON_NAME]" at bounding box center [1026, 562] width 258 height 27
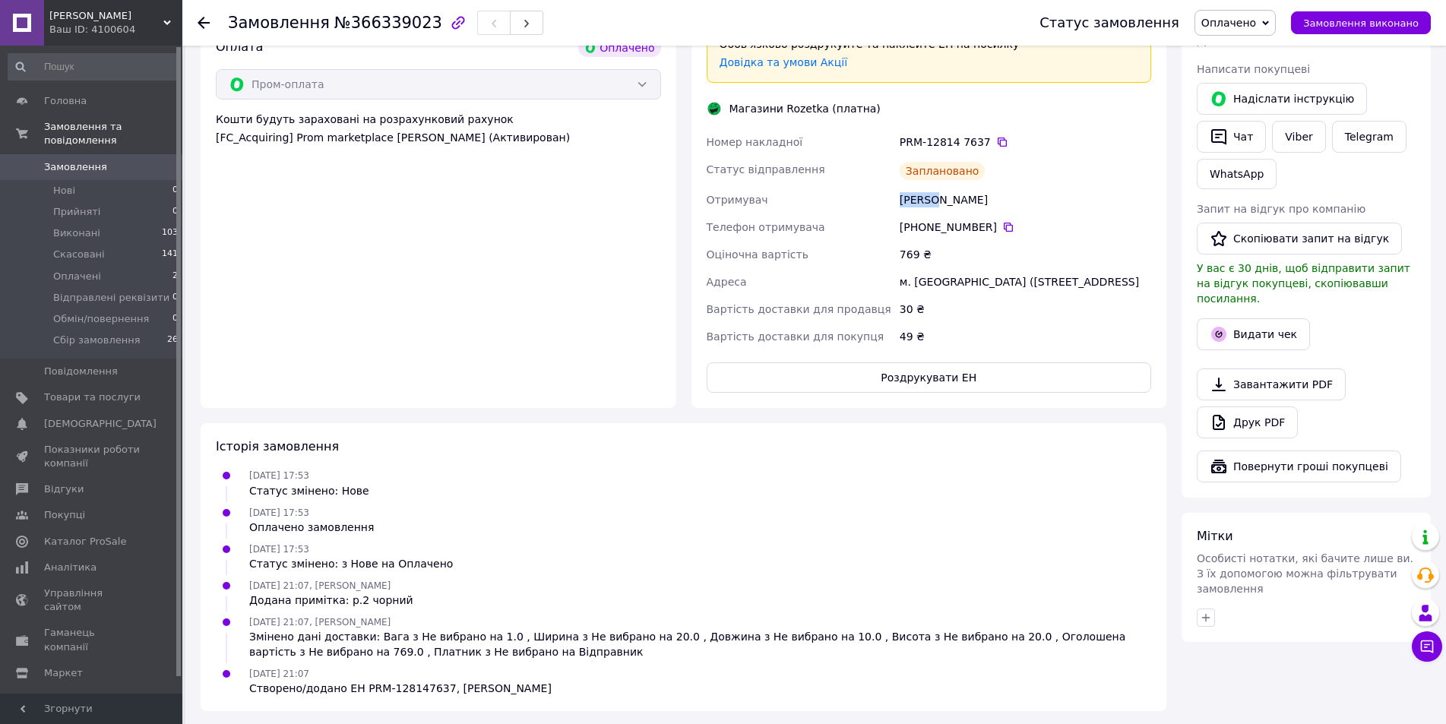
scroll to position [517, 0]
click at [909, 379] on button "Роздрукувати ЕН" at bounding box center [929, 376] width 445 height 30
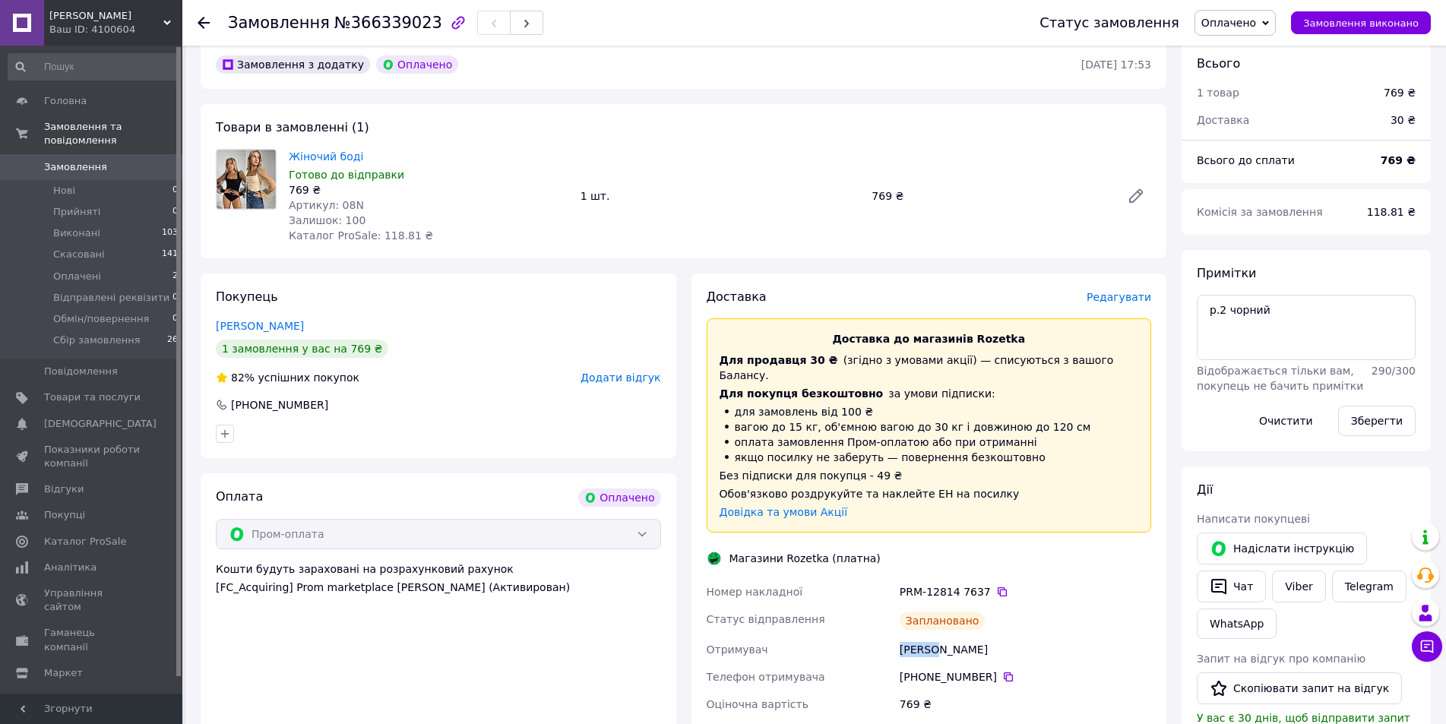
scroll to position [61, 0]
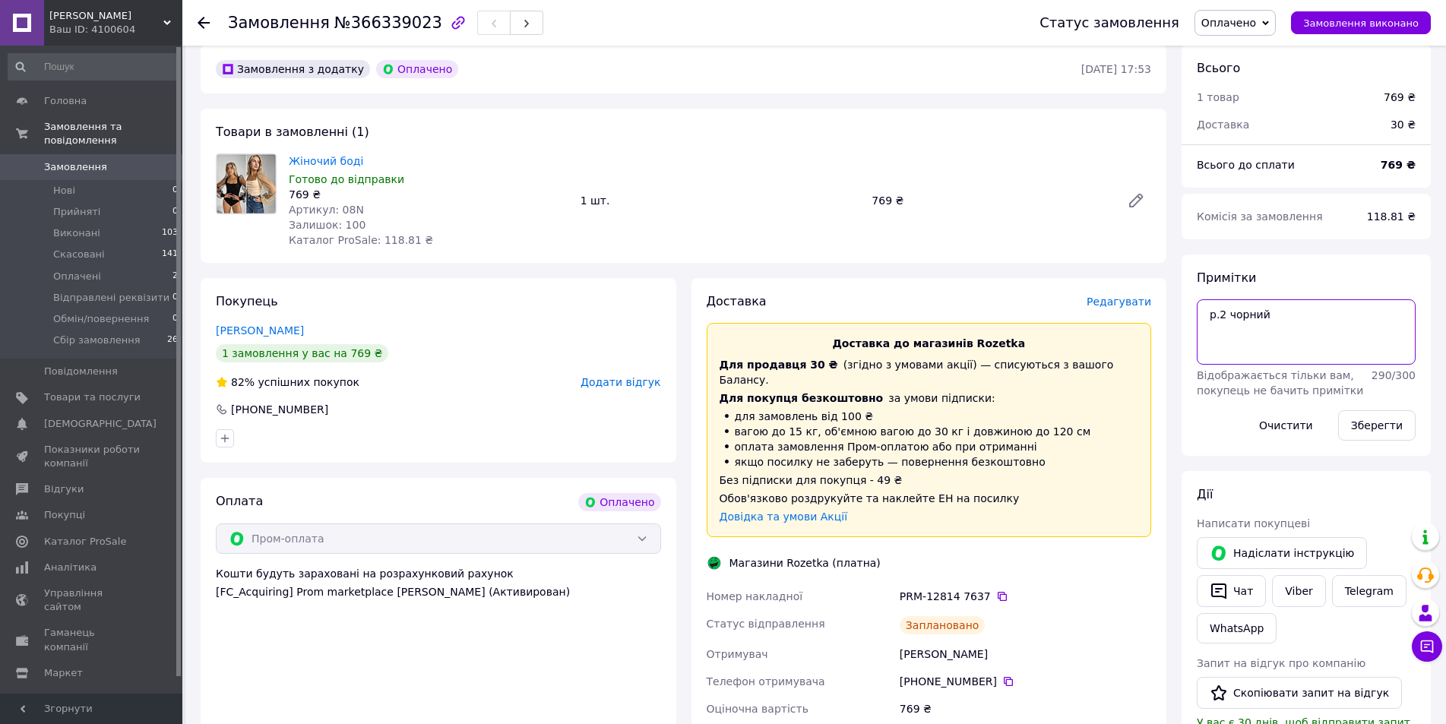
click at [1290, 314] on textarea "р.2 чорний" at bounding box center [1306, 331] width 219 height 65
type textarea "р.2 чорний 360(70)"
click at [1368, 425] on button "Зберегти" at bounding box center [1377, 425] width 78 height 30
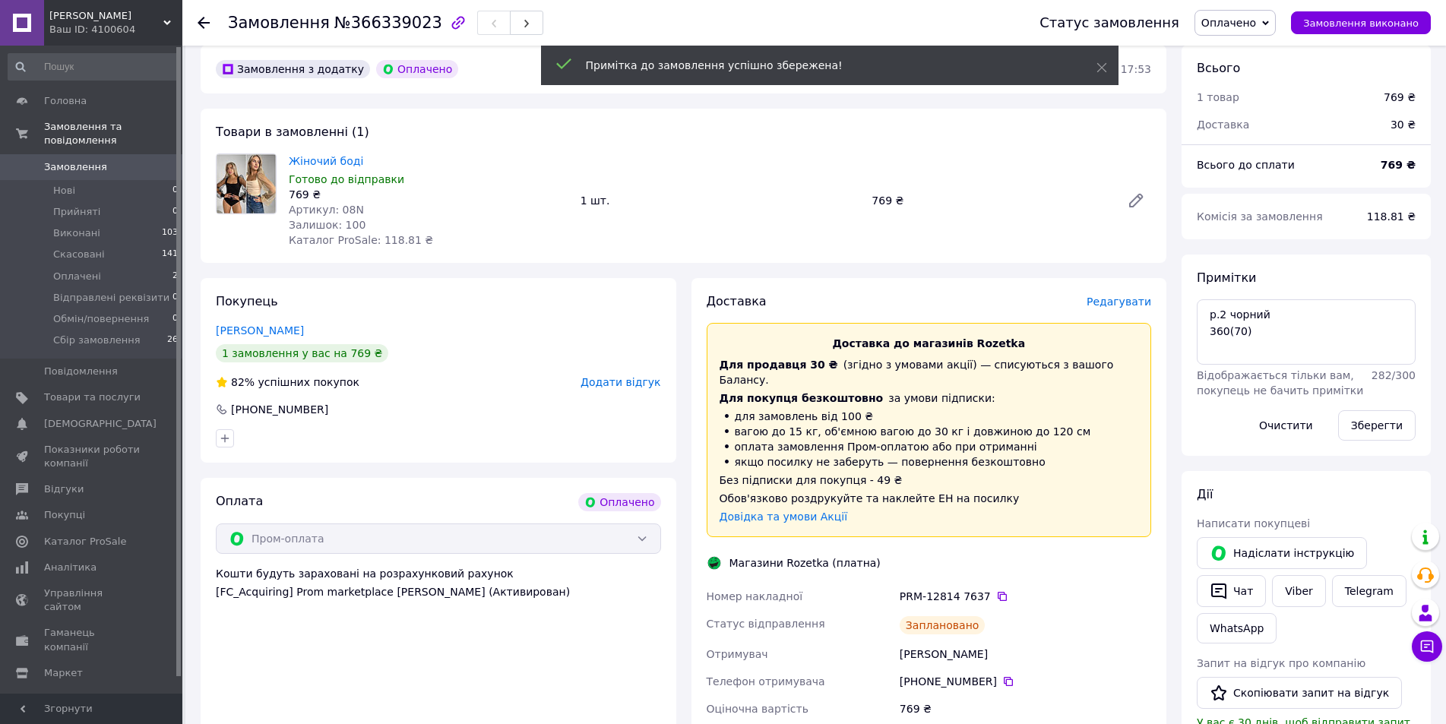
click at [1256, 22] on span "Оплачено" at bounding box center [1228, 23] width 55 height 12
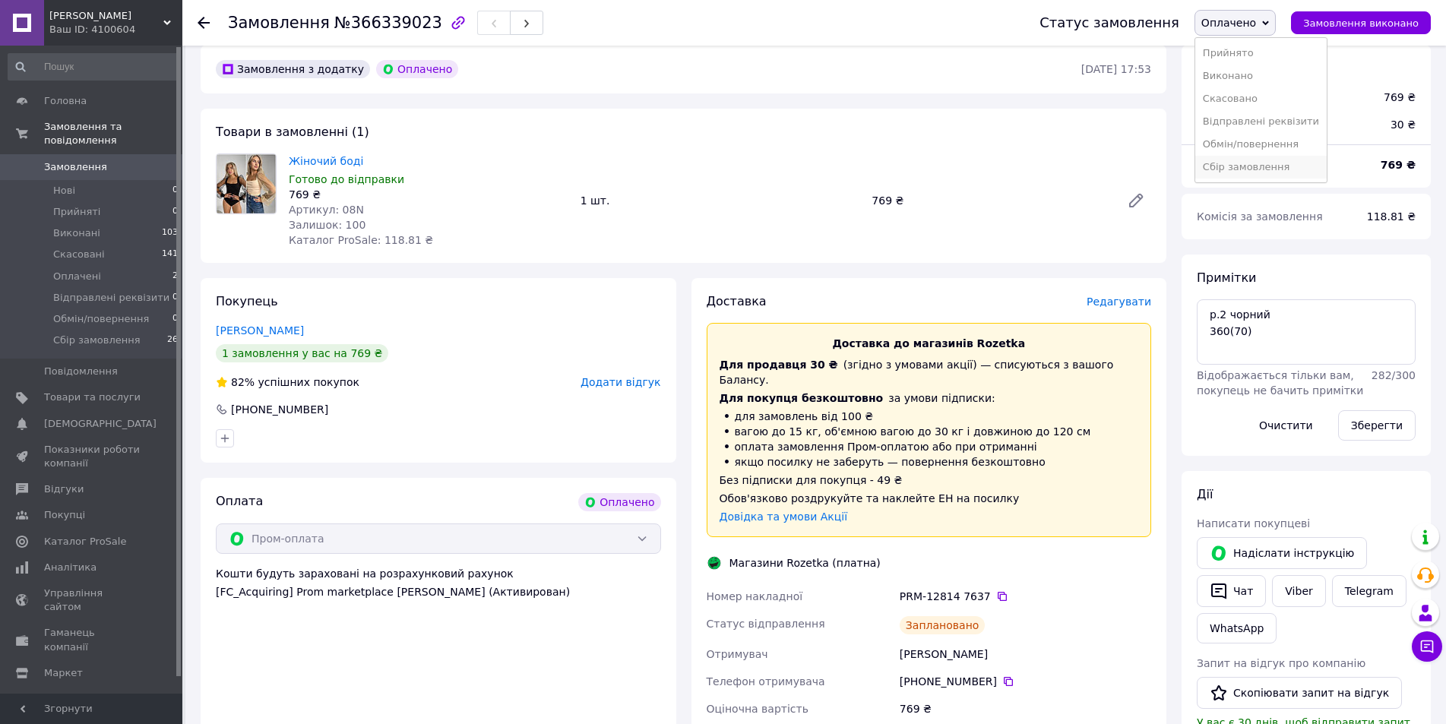
click at [1262, 162] on li "Сбір замовлення" at bounding box center [1260, 167] width 131 height 23
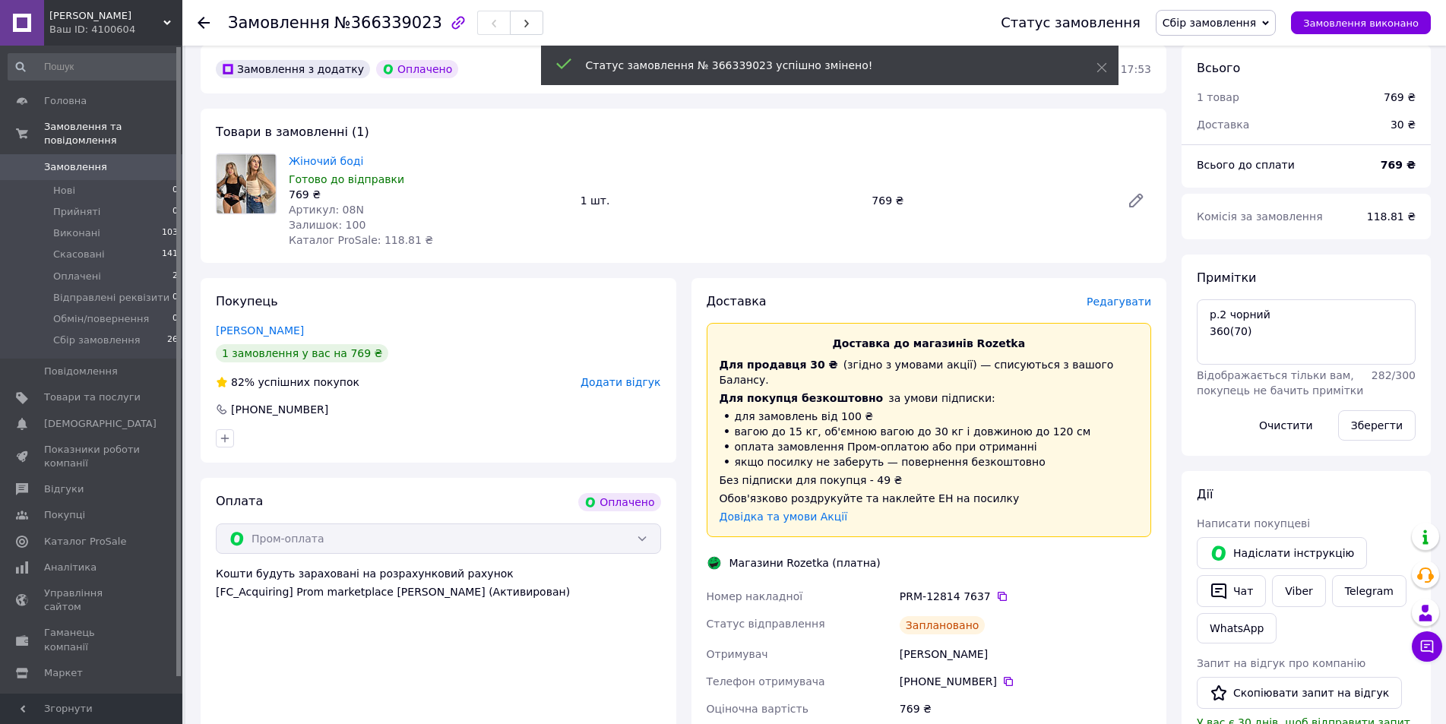
click at [206, 22] on use at bounding box center [204, 23] width 12 height 12
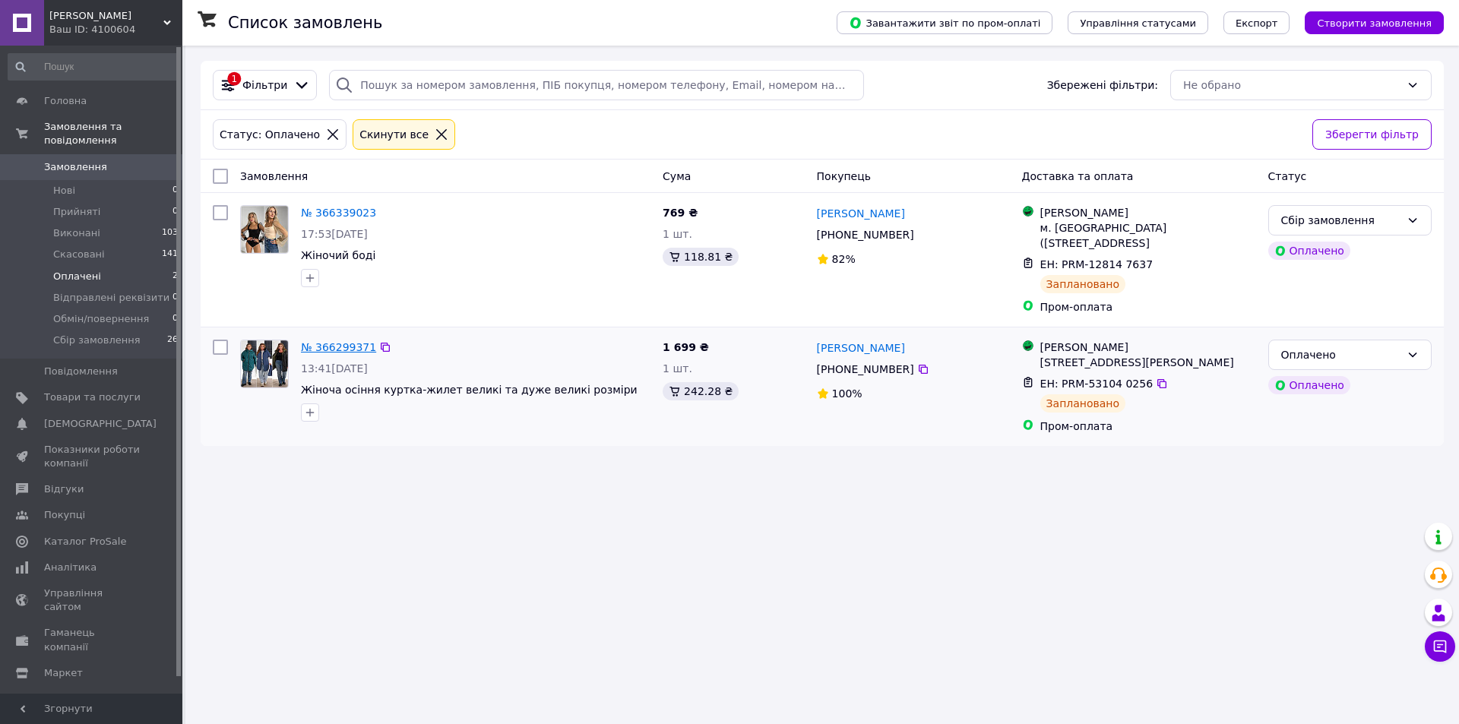
click at [331, 345] on link "№ 366299371" at bounding box center [338, 347] width 75 height 12
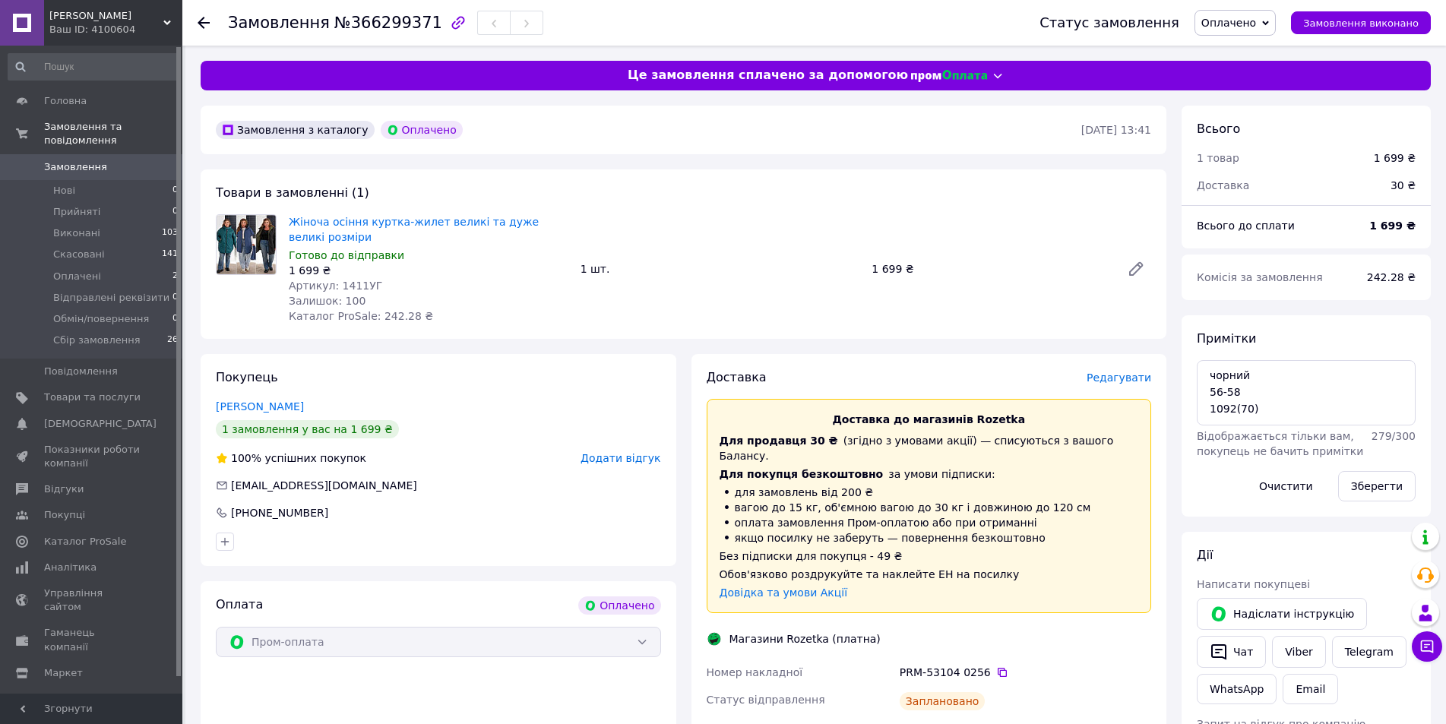
click at [1272, 26] on span "Оплачено" at bounding box center [1234, 23] width 81 height 26
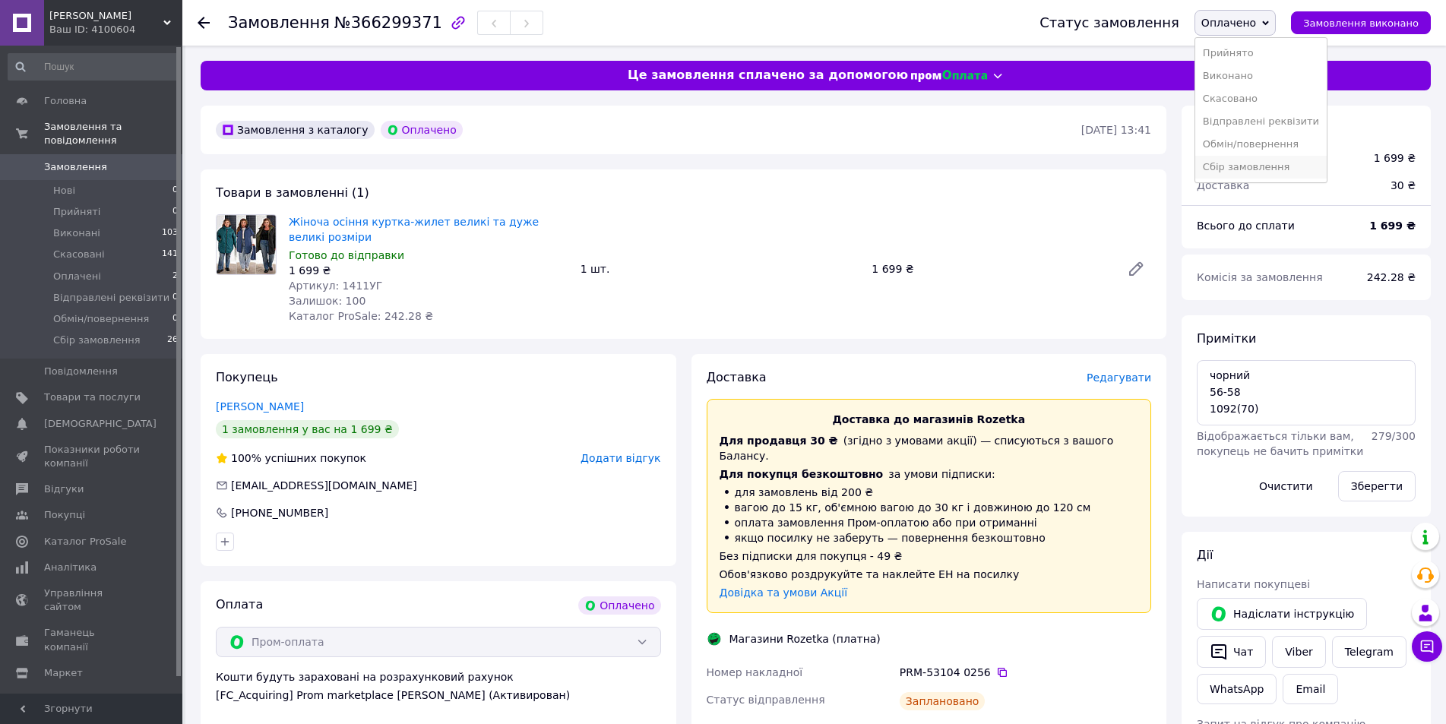
click at [1254, 163] on li "Сбір замовлення" at bounding box center [1260, 167] width 131 height 23
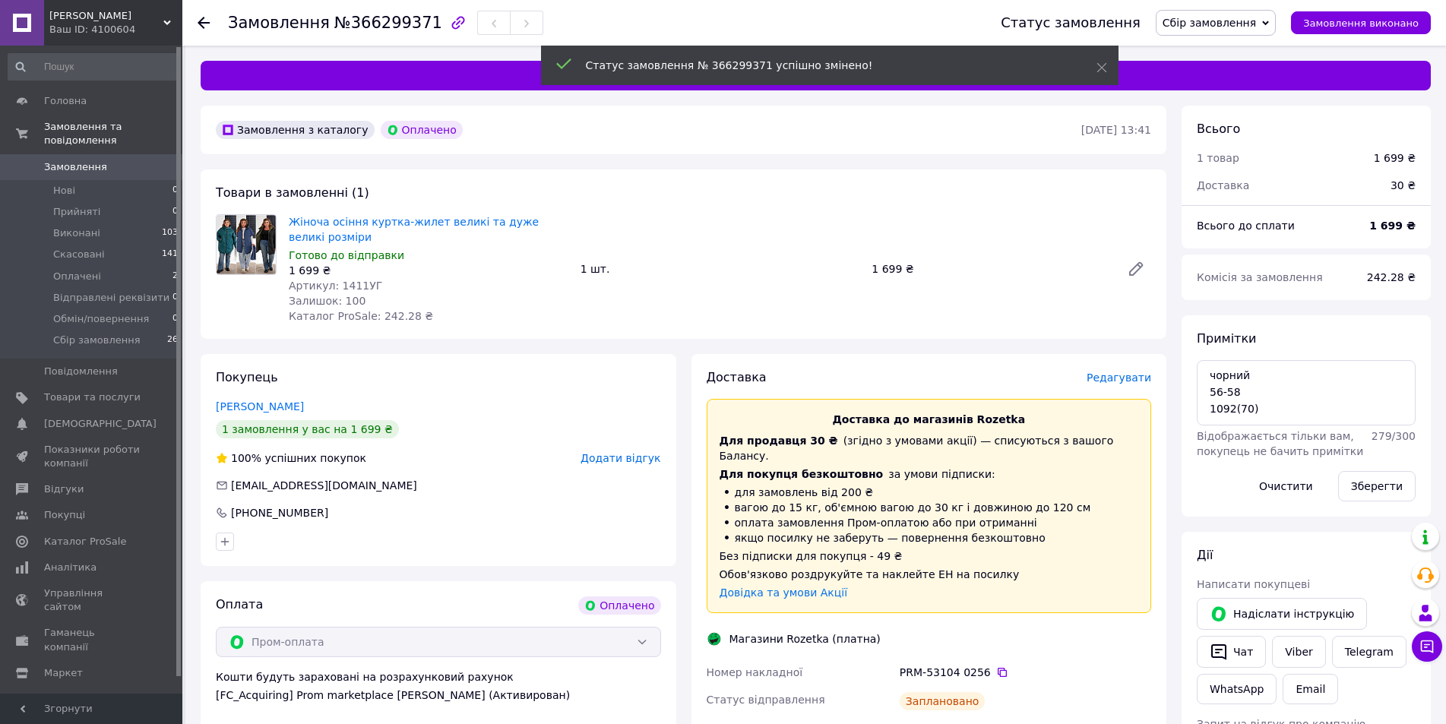
click at [204, 20] on icon at bounding box center [204, 23] width 12 height 12
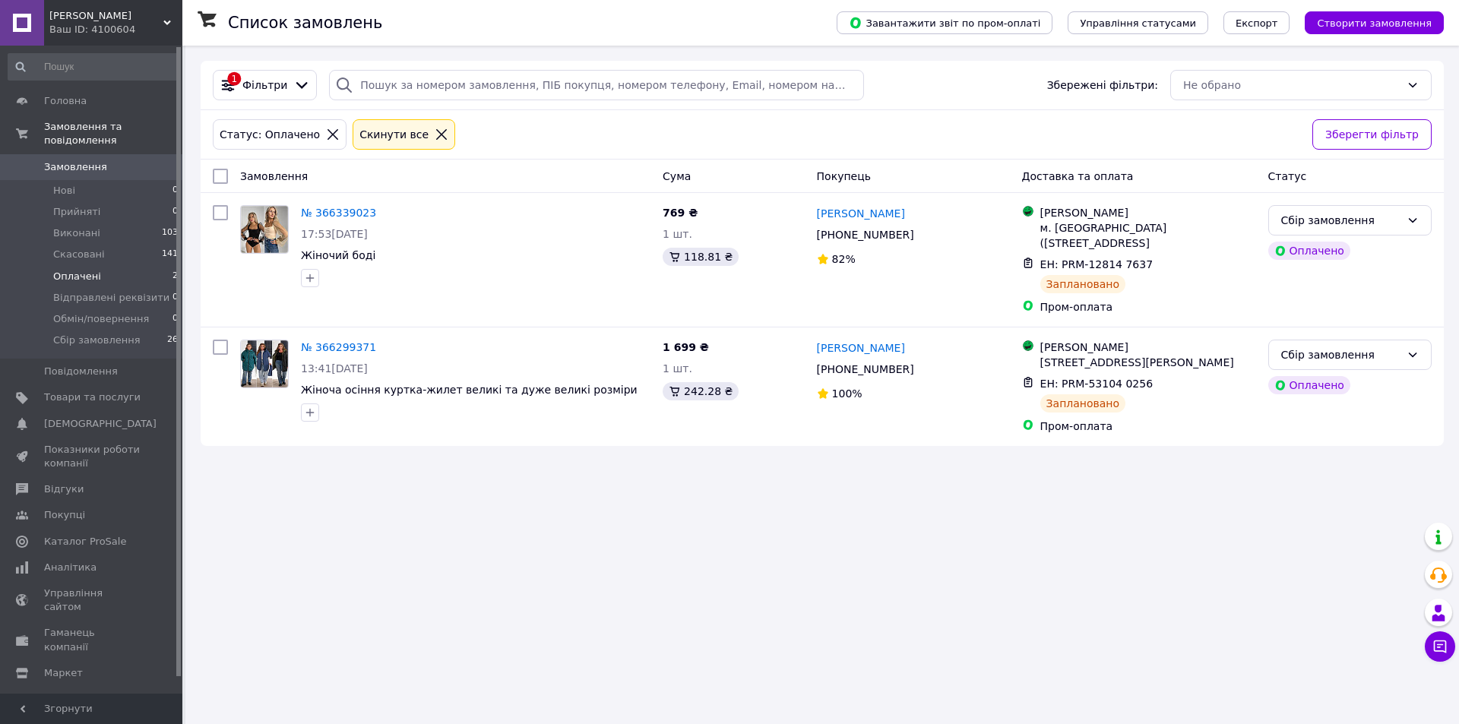
click at [435, 135] on icon at bounding box center [442, 135] width 14 height 14
